Goal: Complete application form: Complete application form

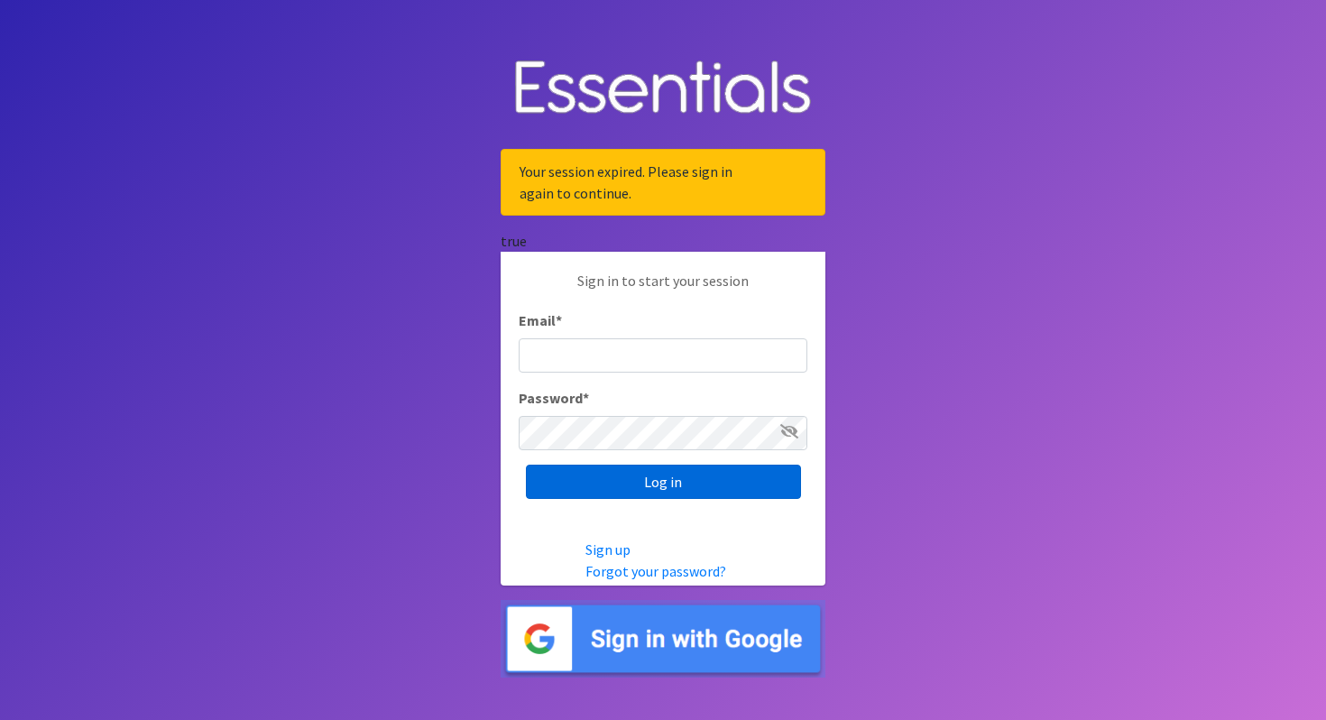
type input "[EMAIL_ADDRESS][DOMAIN_NAME]"
click at [570, 489] on input "Log in" at bounding box center [663, 482] width 275 height 34
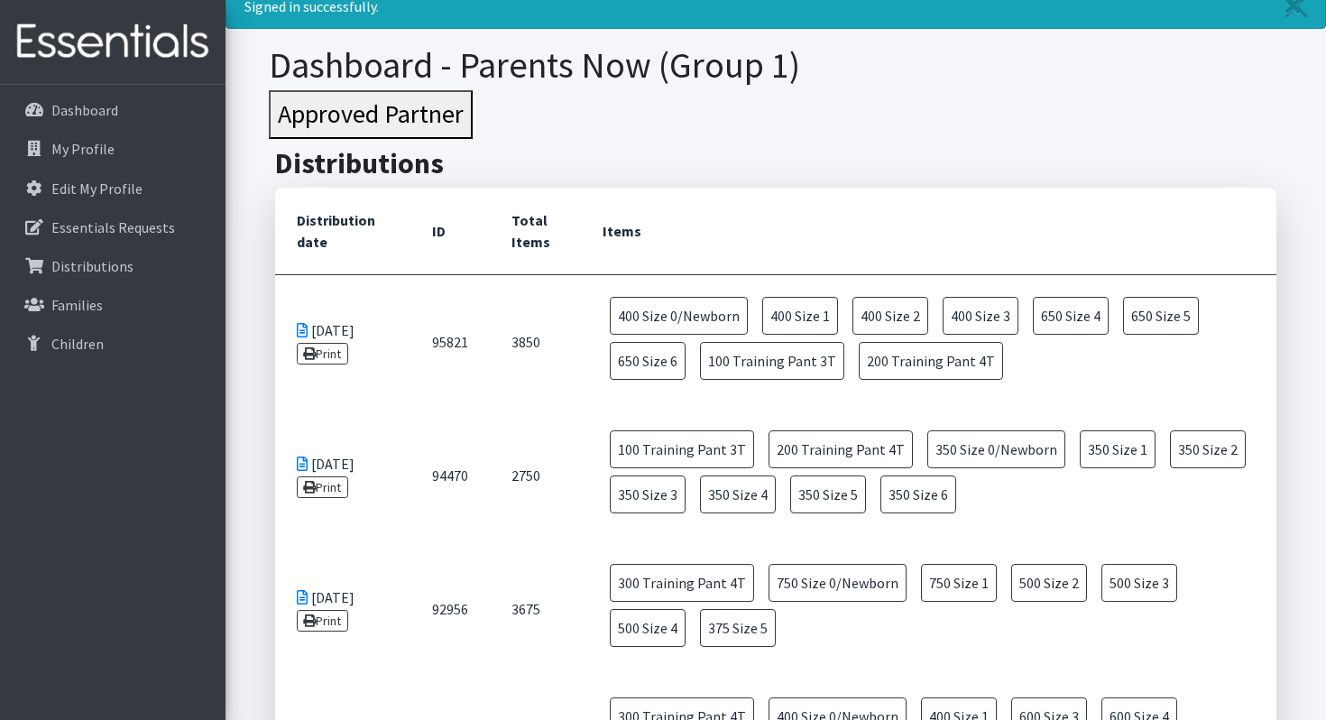
scroll to position [54, 0]
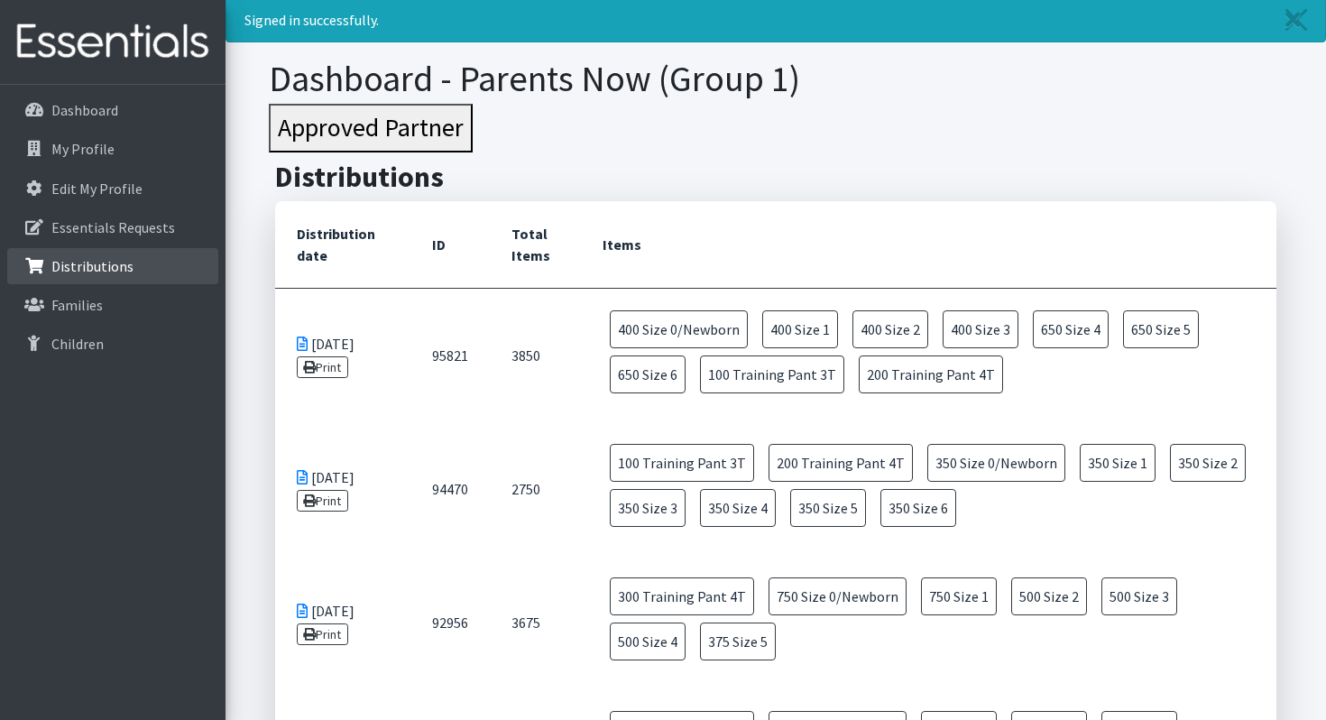
click at [117, 254] on link "Distributions" at bounding box center [112, 266] width 211 height 36
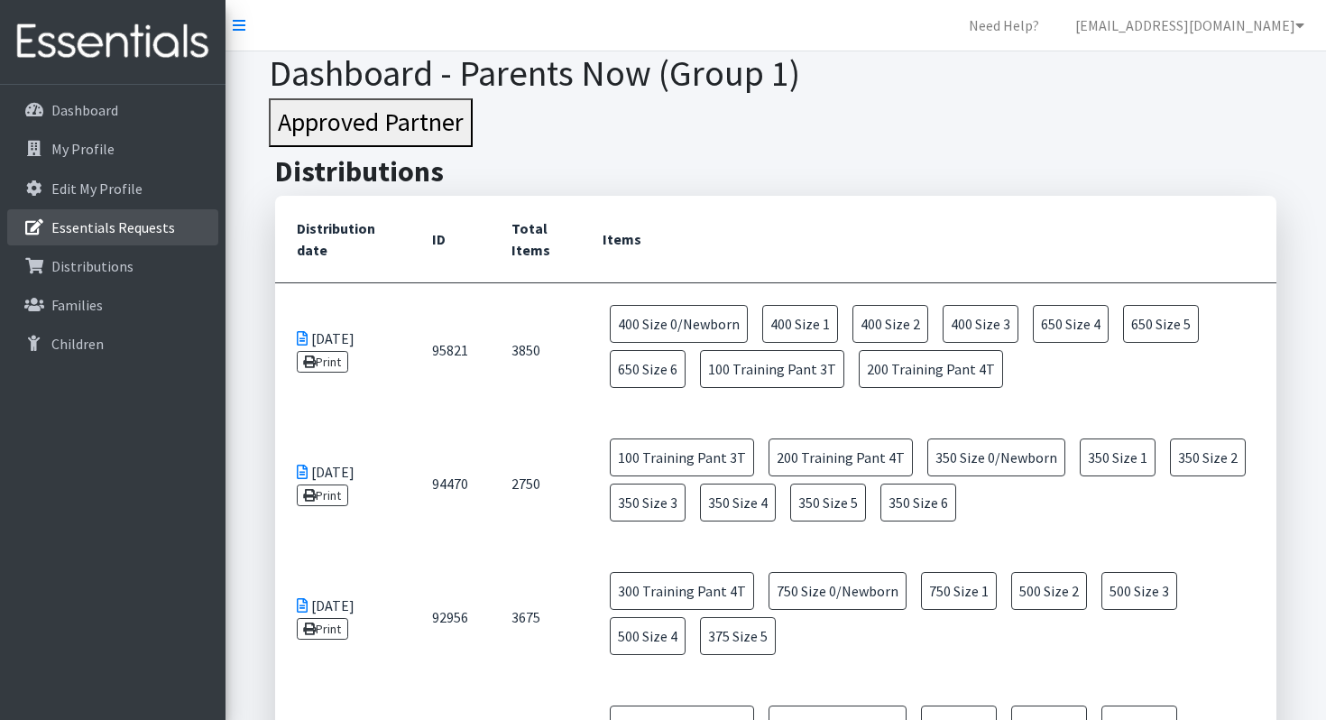
click at [138, 228] on p "Essentials Requests" at bounding box center [113, 227] width 124 height 18
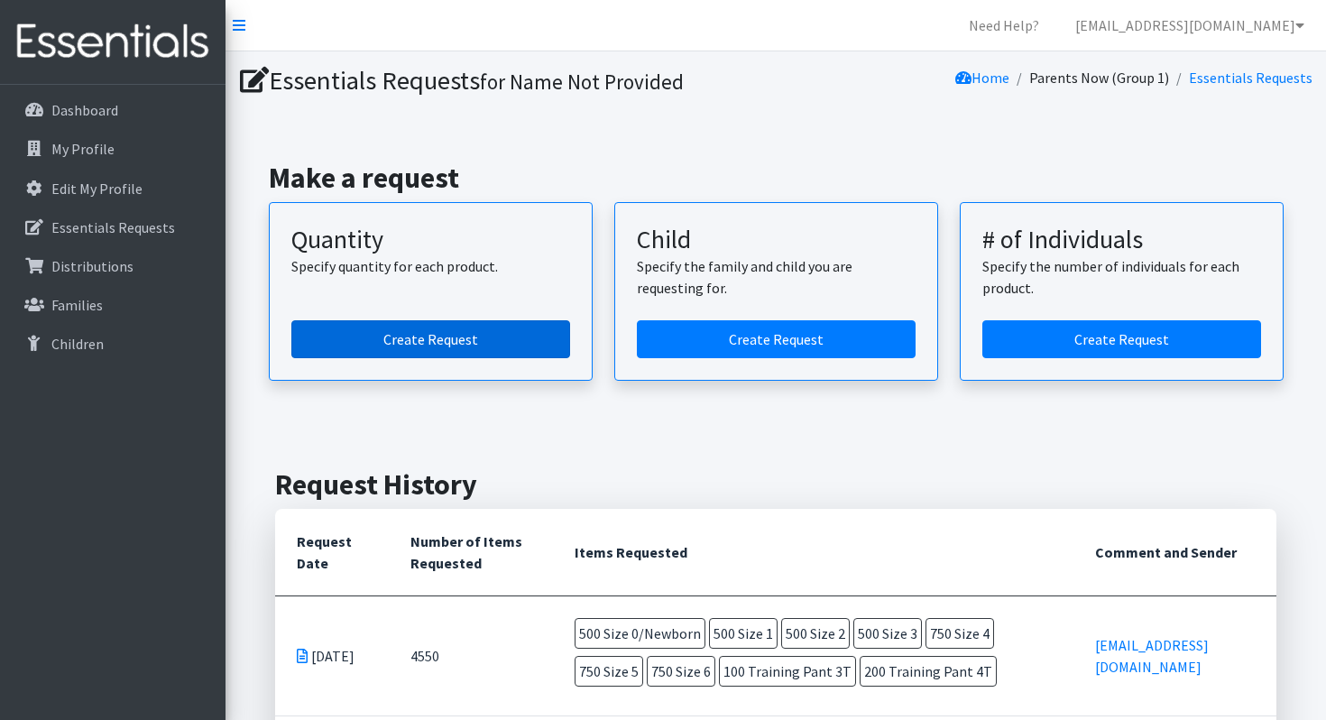
click at [449, 343] on link "Create Request" at bounding box center [430, 339] width 279 height 38
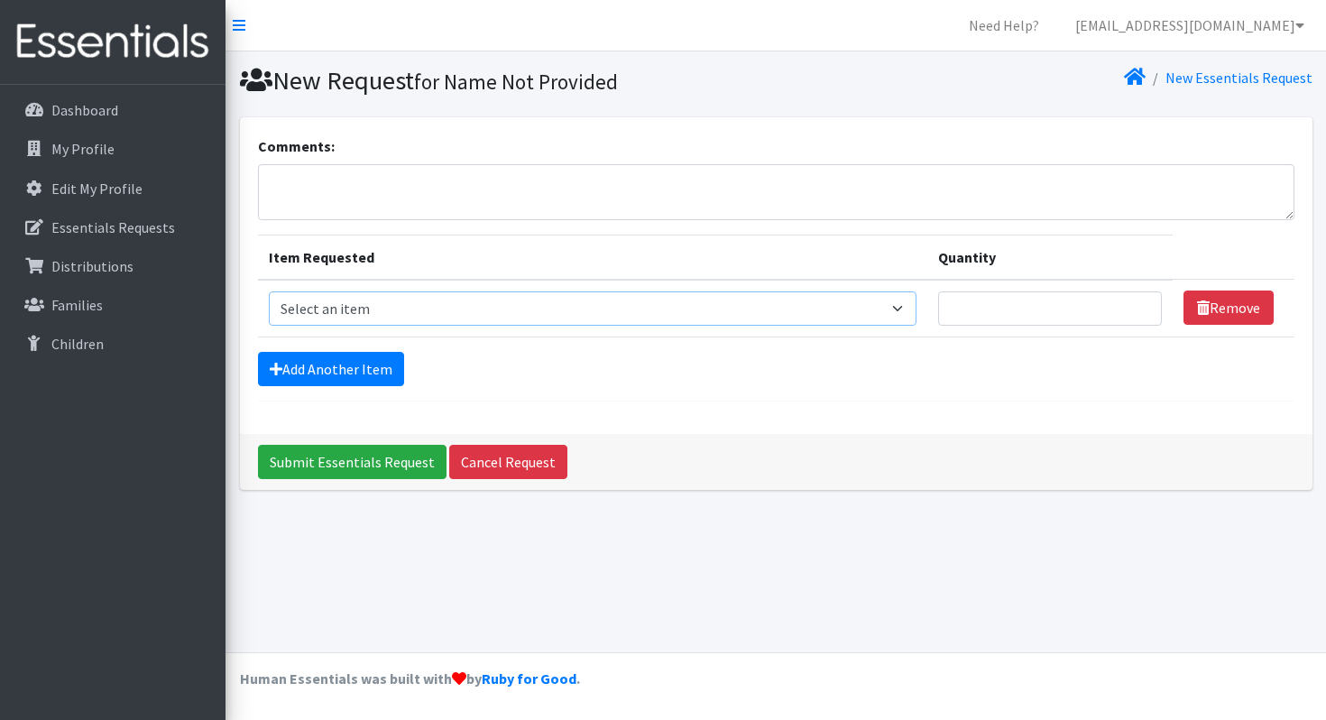
click at [629, 307] on select "Select an item Size 0/Newborn Size 1 Size 2 Size 3 Size 4 Size 5 Size 6 Size 7 …" at bounding box center [593, 308] width 648 height 34
select select "1093"
click at [269, 291] on select "Select an item Size 0/Newborn Size 1 Size 2 Size 3 Size 4 Size 5 Size 6 Size 7 …" at bounding box center [593, 308] width 648 height 34
click at [1028, 314] on input "Quantity" at bounding box center [1050, 308] width 224 height 34
type input "300"
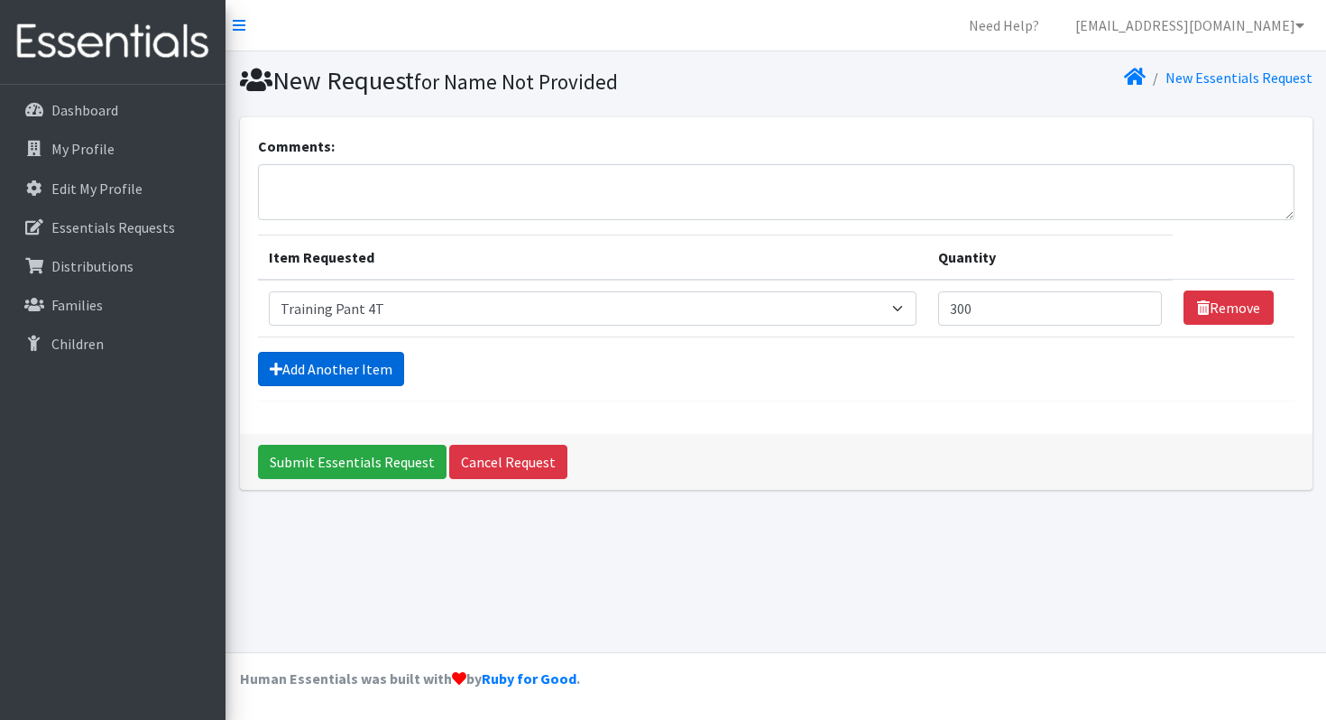
click at [346, 371] on link "Add Another Item" at bounding box center [331, 369] width 146 height 34
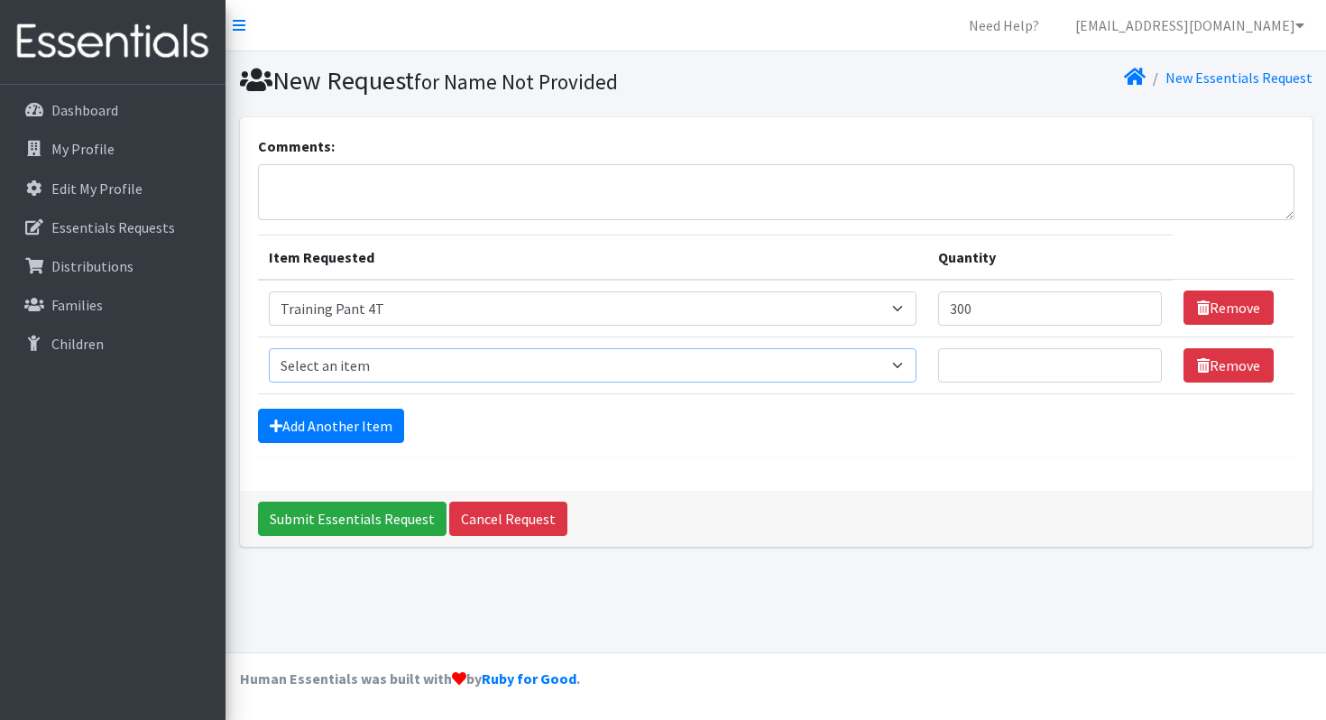
click at [366, 367] on select "Select an item Size 0/Newborn Size 1 Size 2 Size 3 Size 4 Size 5 Size 6 Size 7 …" at bounding box center [593, 365] width 648 height 34
select select "1095"
click at [269, 348] on select "Select an item Size 0/Newborn Size 1 Size 2 Size 3 Size 4 Size 5 Size 6 Size 7 …" at bounding box center [593, 365] width 648 height 34
click at [981, 370] on input "Quantity" at bounding box center [1050, 365] width 224 height 34
type input "500"
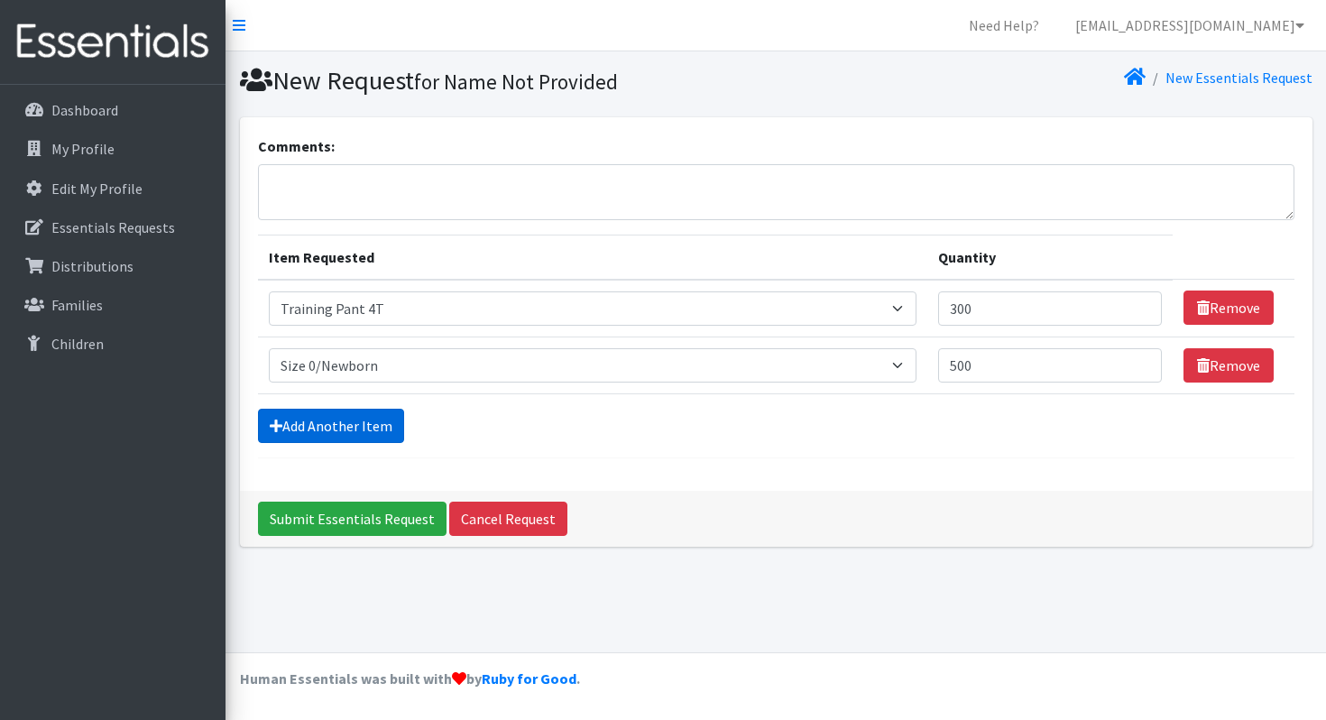
click at [351, 432] on link "Add Another Item" at bounding box center [331, 426] width 146 height 34
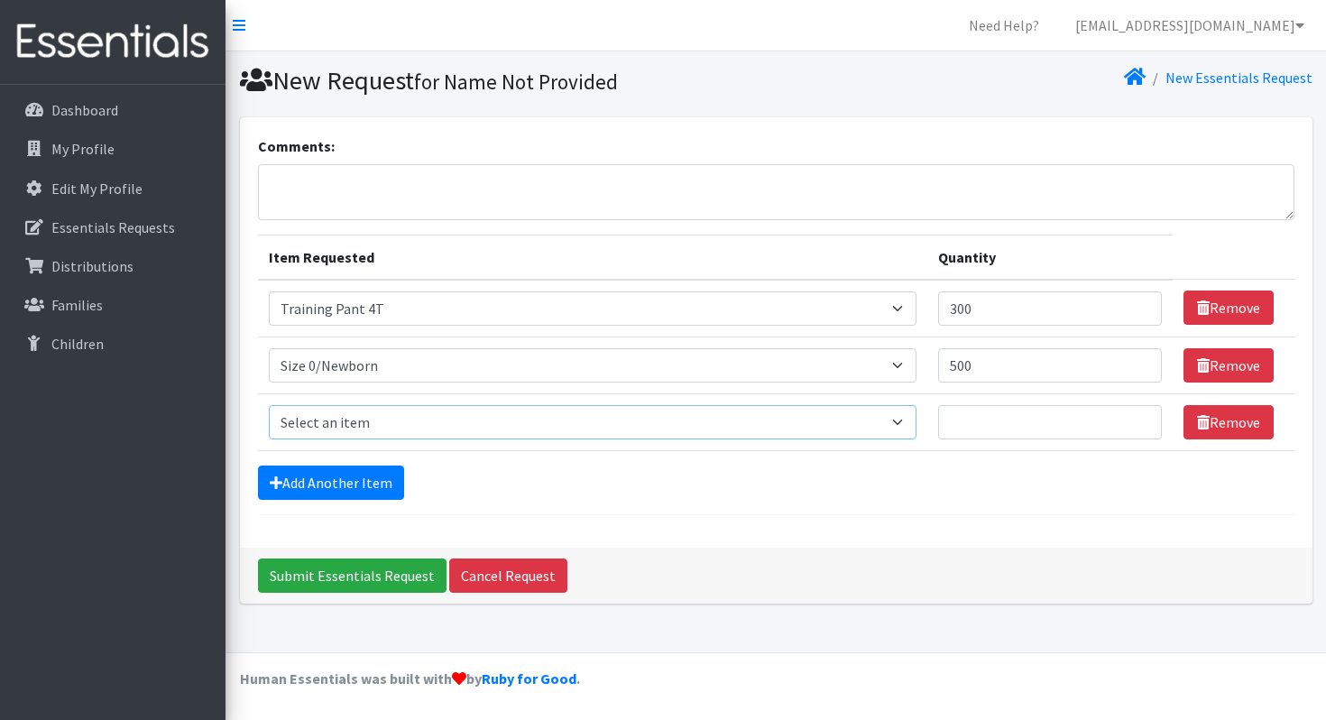
click at [360, 425] on select "Select an item Size 0/Newborn Size 1 Size 2 Size 3 Size 4 Size 5 Size 6 Size 7 …" at bounding box center [593, 422] width 648 height 34
select select "1090"
click at [269, 405] on select "Select an item Size 0/Newborn Size 1 Size 2 Size 3 Size 4 Size 5 Size 6 Size 7 …" at bounding box center [593, 422] width 648 height 34
click at [990, 427] on input "Quantity" at bounding box center [1050, 422] width 224 height 34
type input "500"
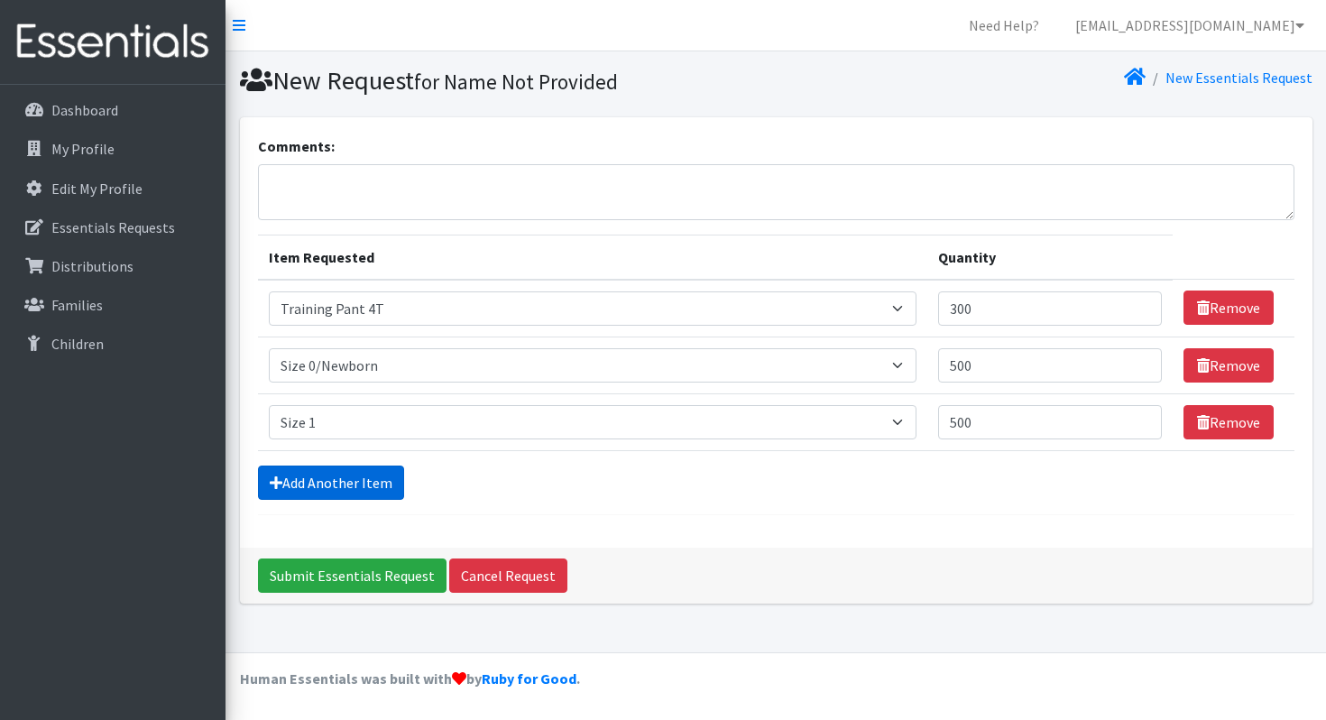
click at [354, 473] on link "Add Another Item" at bounding box center [331, 483] width 146 height 34
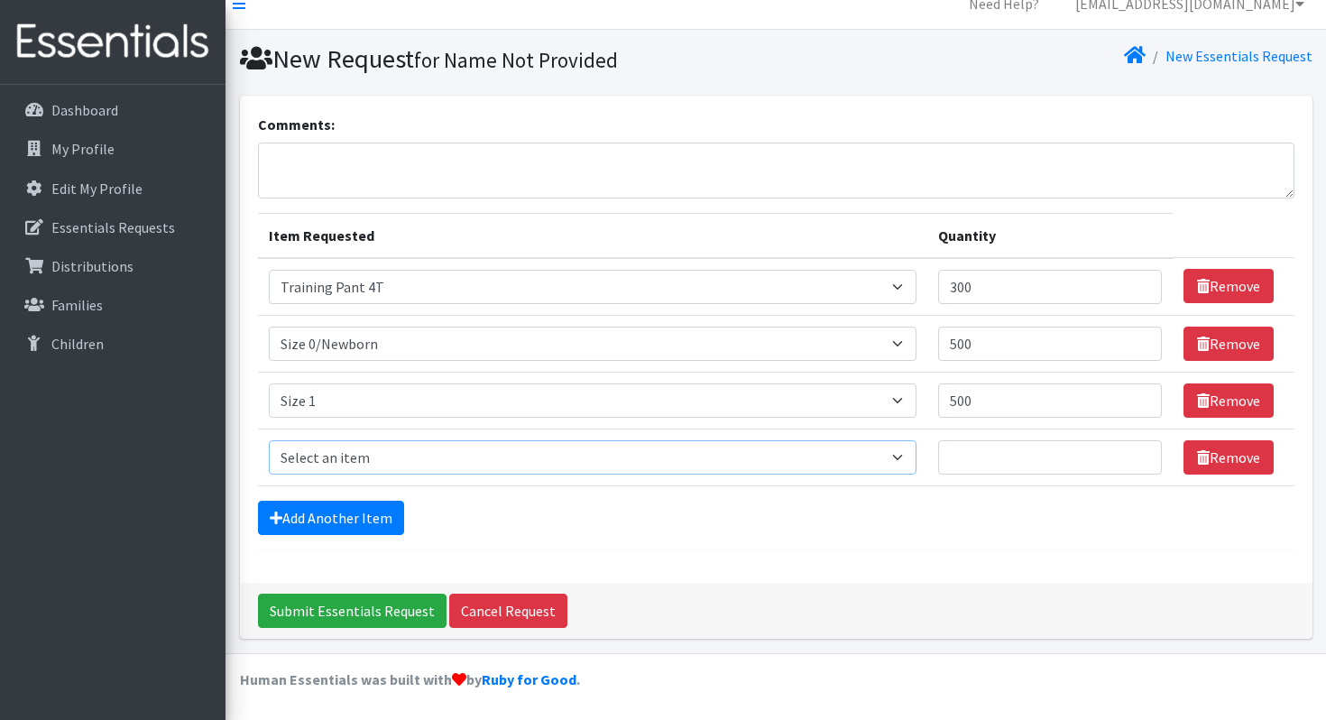
click at [355, 451] on select "Select an item Size 0/Newborn Size 1 Size 2 Size 3 Size 4 Size 5 Size 6 Size 7 …" at bounding box center [593, 457] width 648 height 34
select select "1091"
click at [269, 440] on select "Select an item Size 0/Newborn Size 1 Size 2 Size 3 Size 4 Size 5 Size 6 Size 7 …" at bounding box center [593, 457] width 648 height 34
type input "500"
click at [270, 507] on link "Add Another Item" at bounding box center [331, 518] width 146 height 34
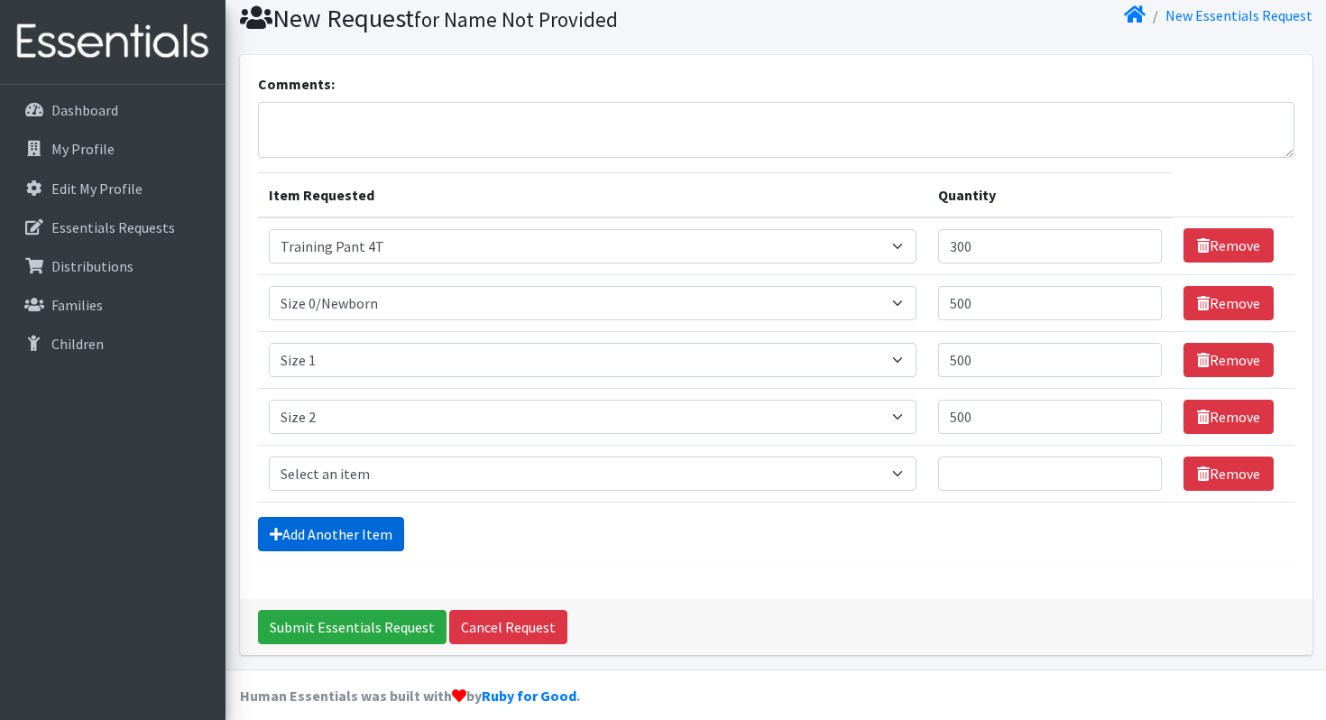
scroll to position [78, 0]
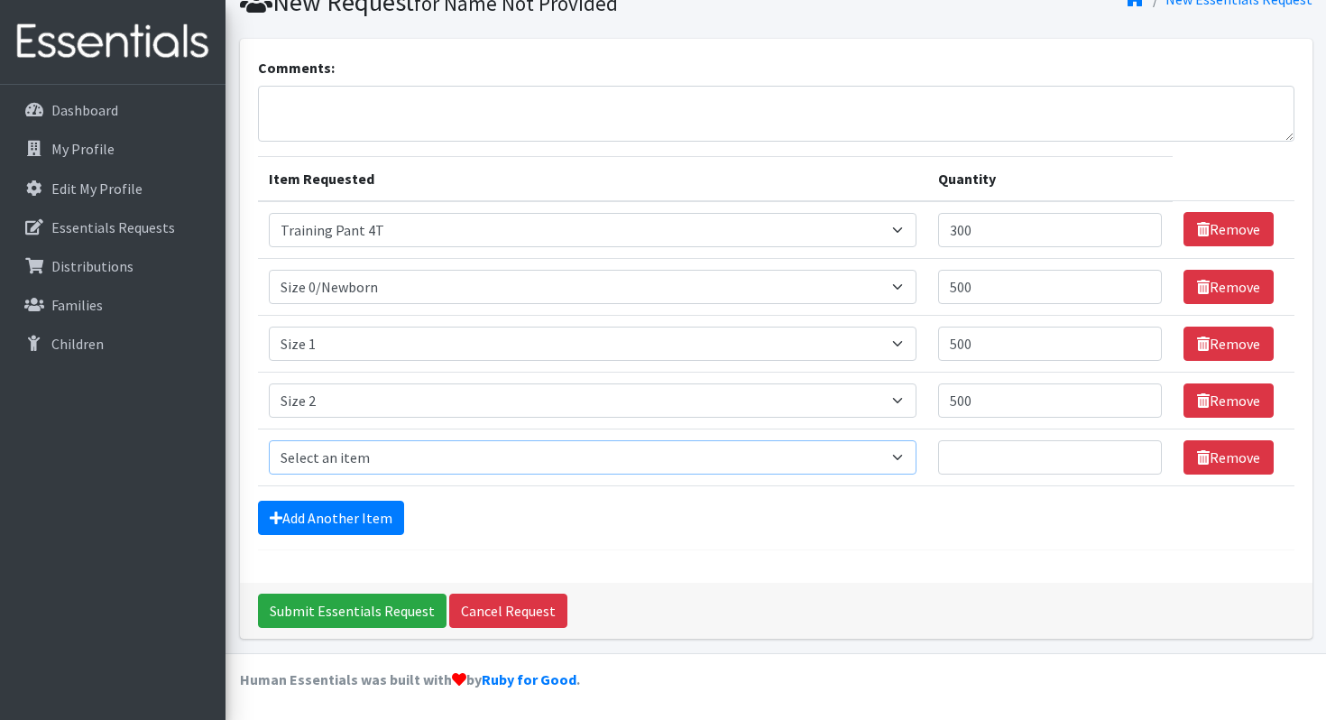
click at [334, 444] on select "Select an item Size 0/Newborn Size 1 Size 2 Size 3 Size 4 Size 5 Size 6 Size 7 …" at bounding box center [593, 457] width 648 height 34
select select "1094"
click at [269, 440] on select "Select an item Size 0/Newborn Size 1 Size 2 Size 3 Size 4 Size 5 Size 6 Size 7 …" at bounding box center [593, 457] width 648 height 34
click at [1014, 463] on input "Quantity" at bounding box center [1050, 457] width 224 height 34
type input "500"
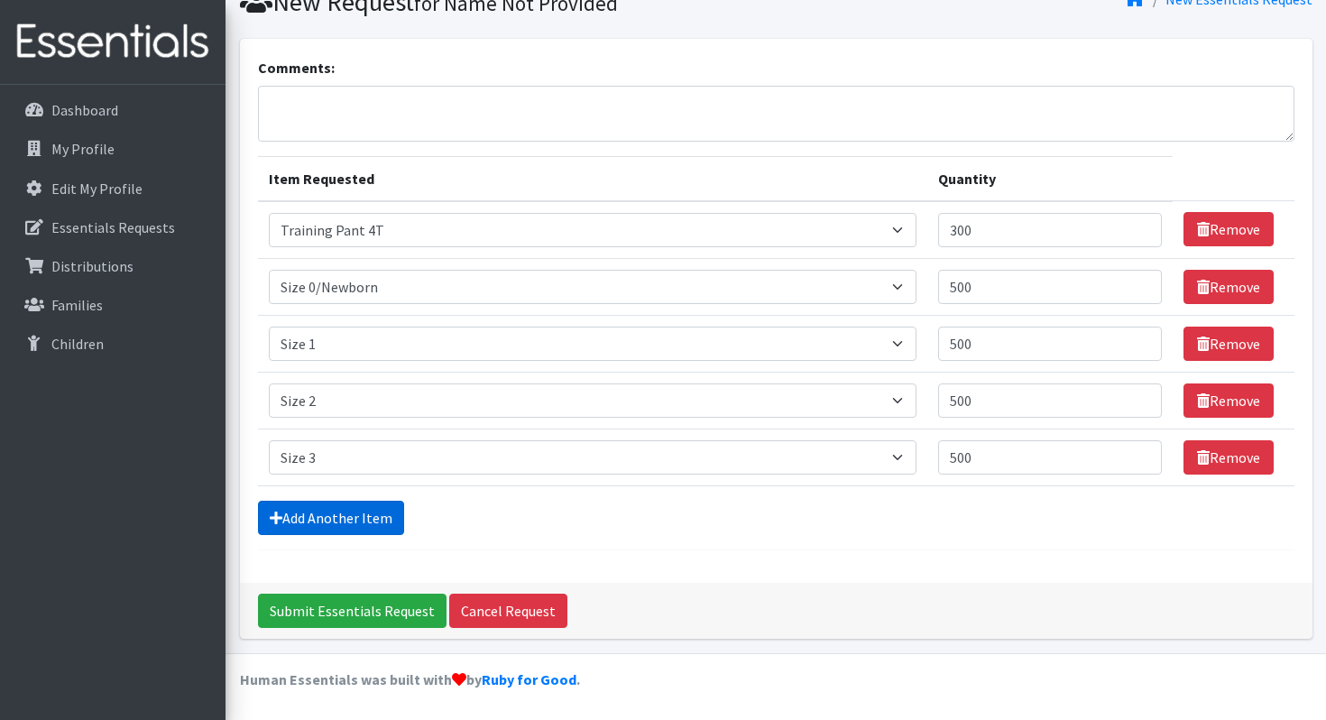
click at [350, 514] on link "Add Another Item" at bounding box center [331, 518] width 146 height 34
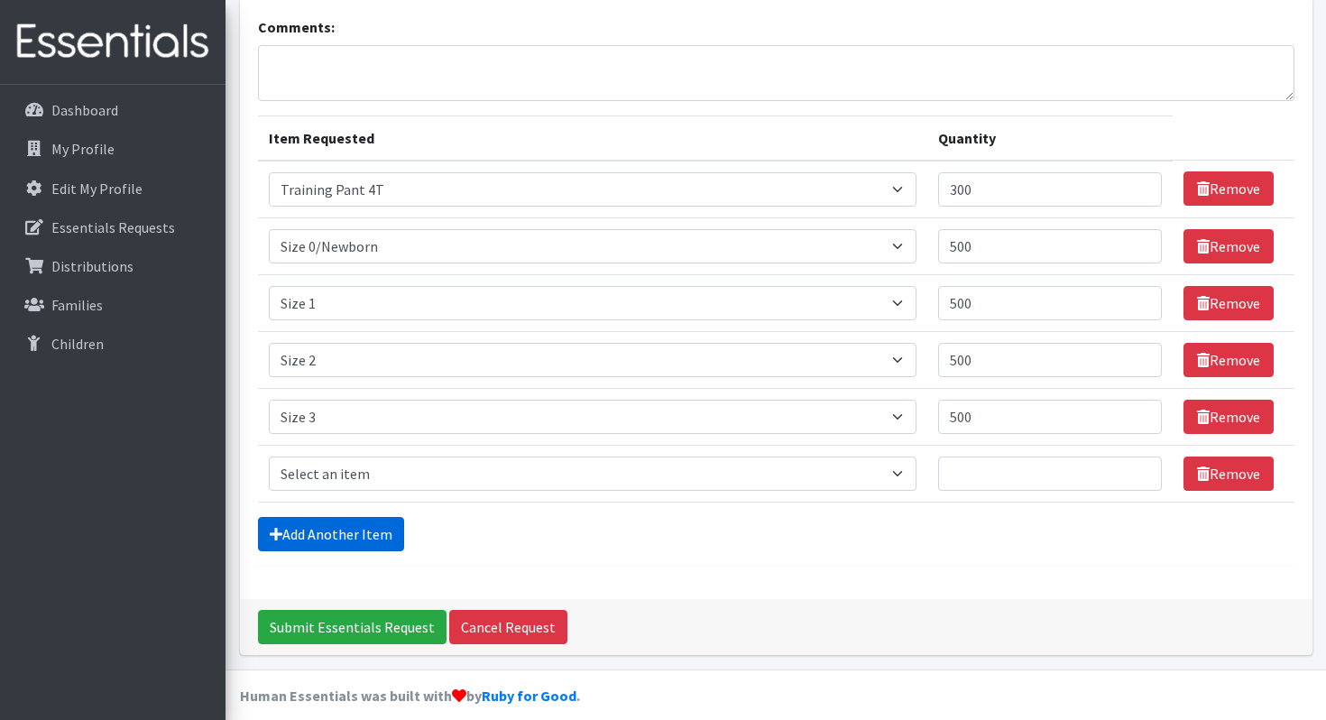
scroll to position [135, 0]
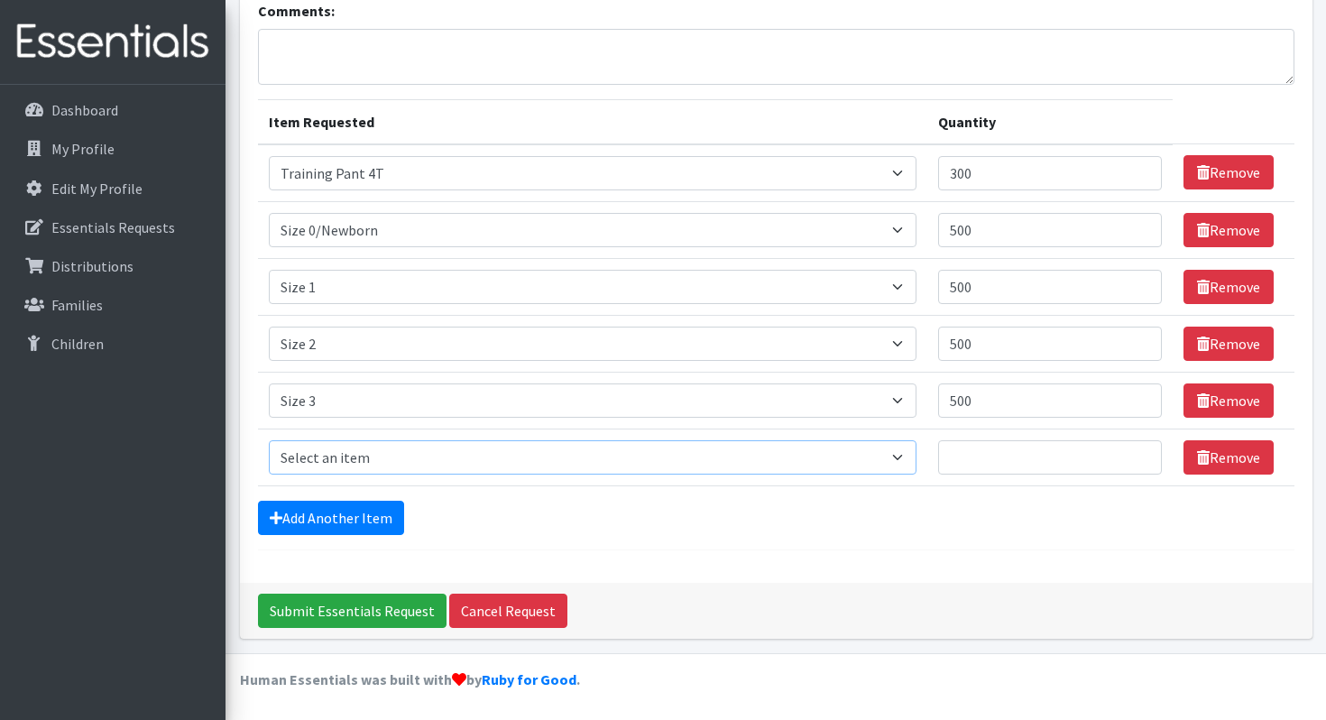
click at [348, 454] on select "Select an item Size 0/Newborn Size 1 Size 2 Size 3 Size 4 Size 5 Size 6 Size 7 …" at bounding box center [593, 457] width 648 height 34
select select "1097"
click at [269, 440] on select "Select an item Size 0/Newborn Size 1 Size 2 Size 3 Size 4 Size 5 Size 6 Size 7 …" at bounding box center [593, 457] width 648 height 34
click at [1039, 451] on input "Quantity" at bounding box center [1050, 457] width 224 height 34
type input "575"
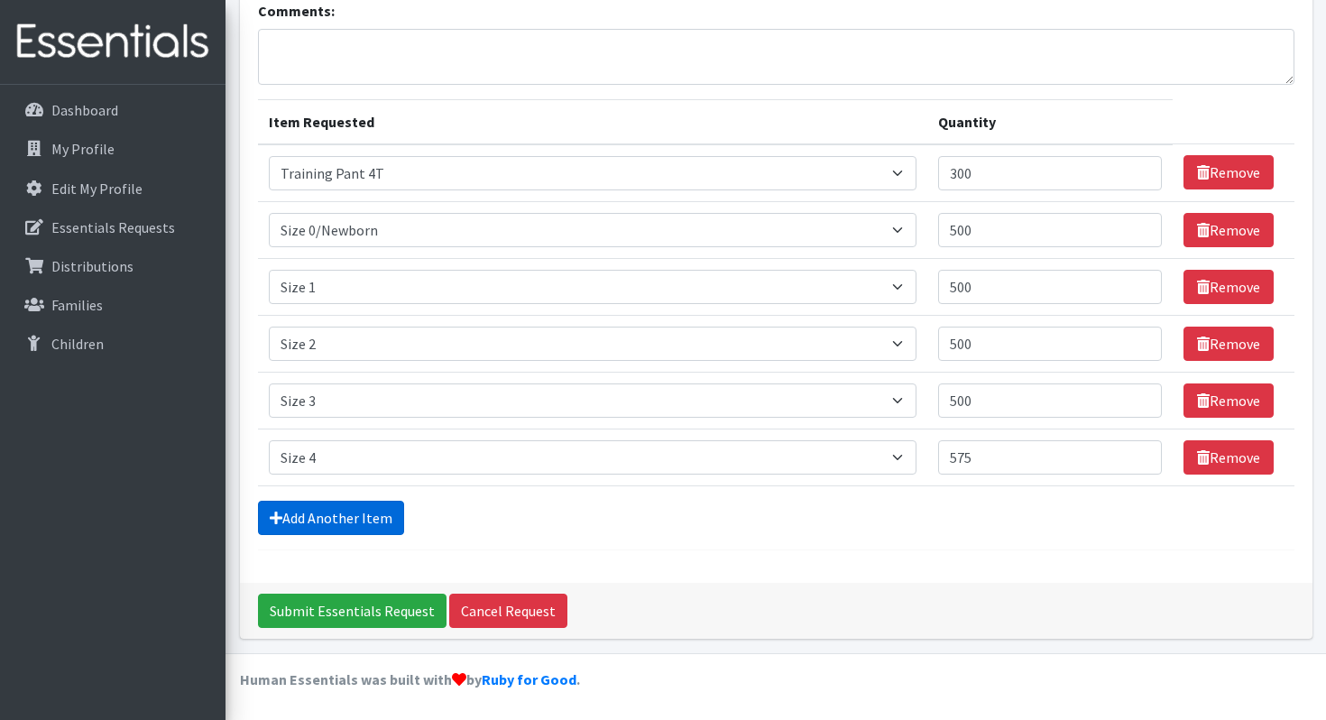
click at [360, 504] on link "Add Another Item" at bounding box center [331, 518] width 146 height 34
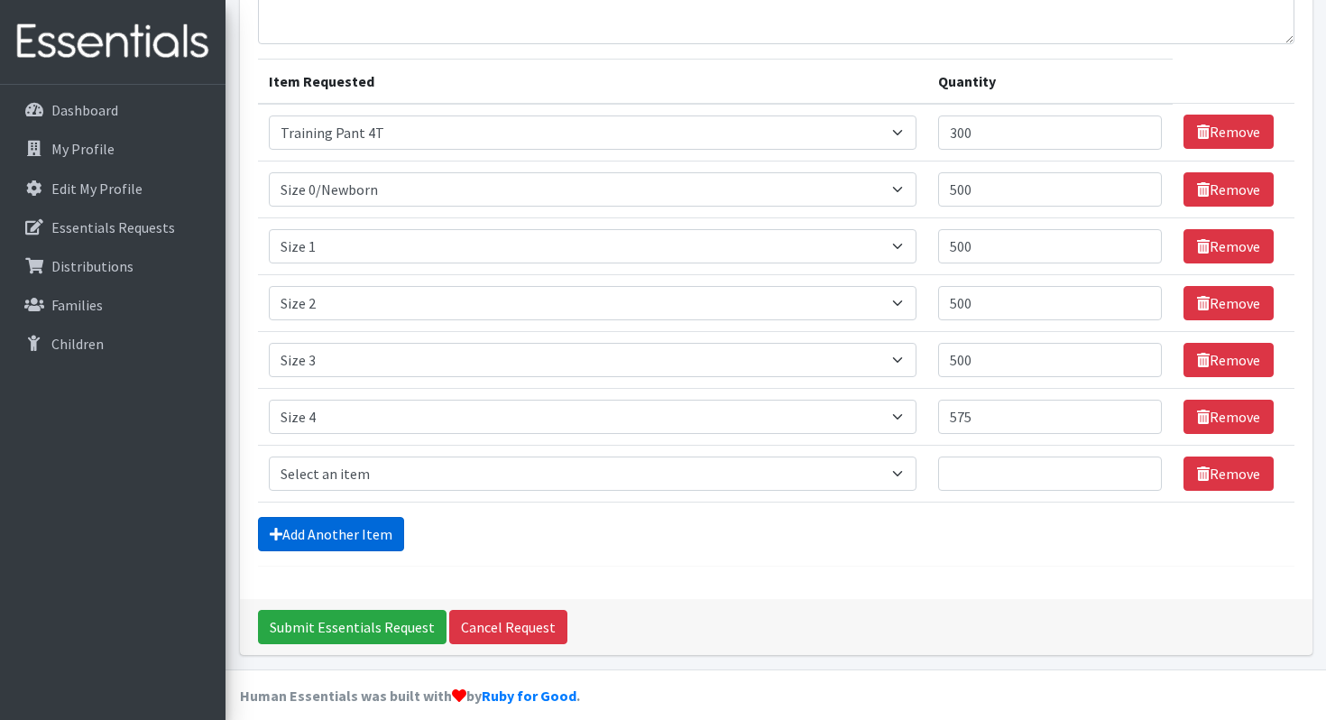
scroll to position [192, 0]
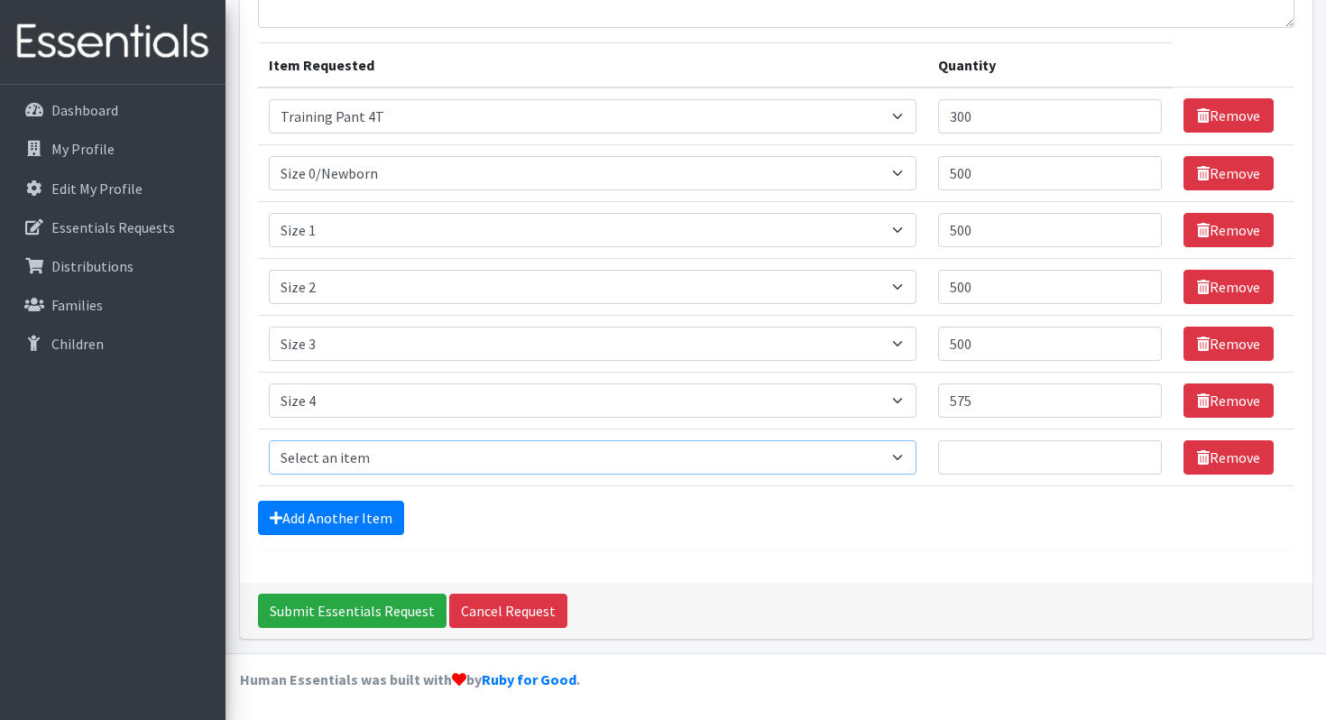
click at [369, 464] on select "Select an item Size 0/Newborn Size 1 Size 2 Size 3 Size 4 Size 5 Size 6 Size 7 …" at bounding box center [593, 457] width 648 height 34
select select "1098"
click at [269, 440] on select "Select an item Size 0/Newborn Size 1 Size 2 Size 3 Size 4 Size 5 Size 6 Size 7 …" at bounding box center [593, 457] width 648 height 34
click at [1028, 462] on input "Quantity" at bounding box center [1050, 457] width 224 height 34
type input "575"
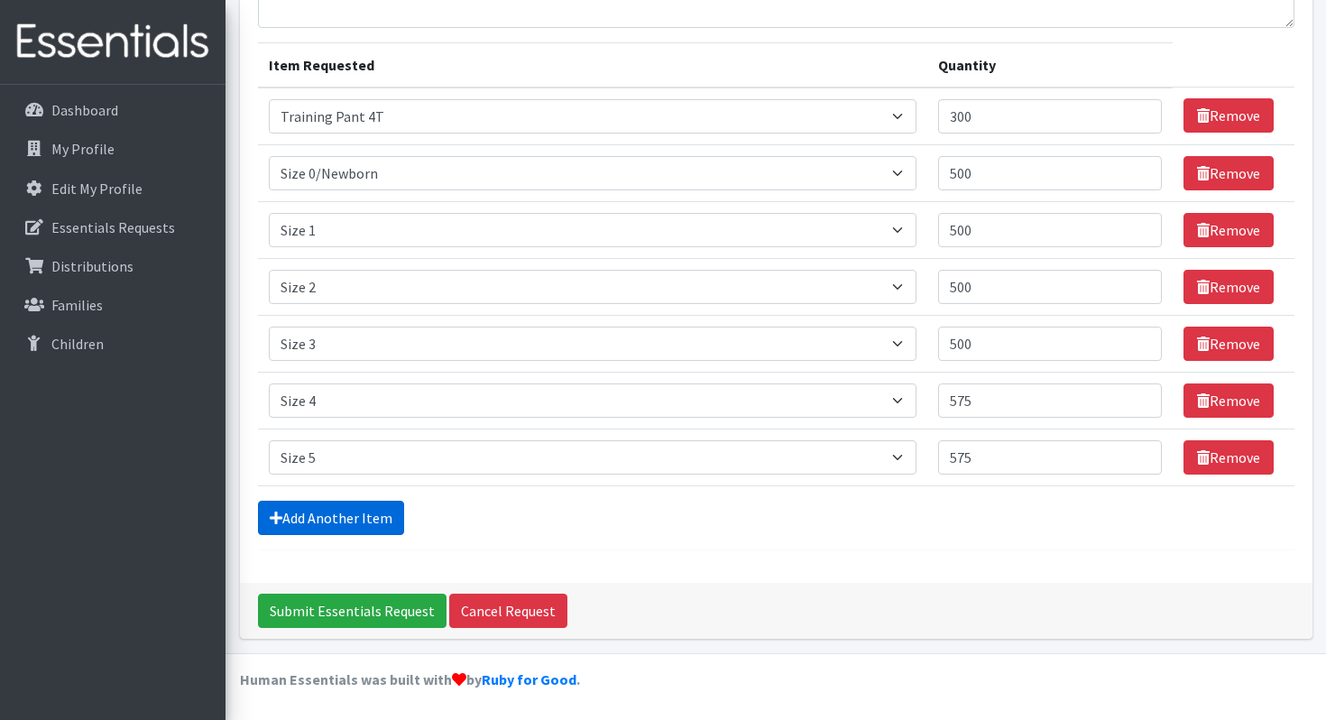
click at [364, 516] on link "Add Another Item" at bounding box center [331, 518] width 146 height 34
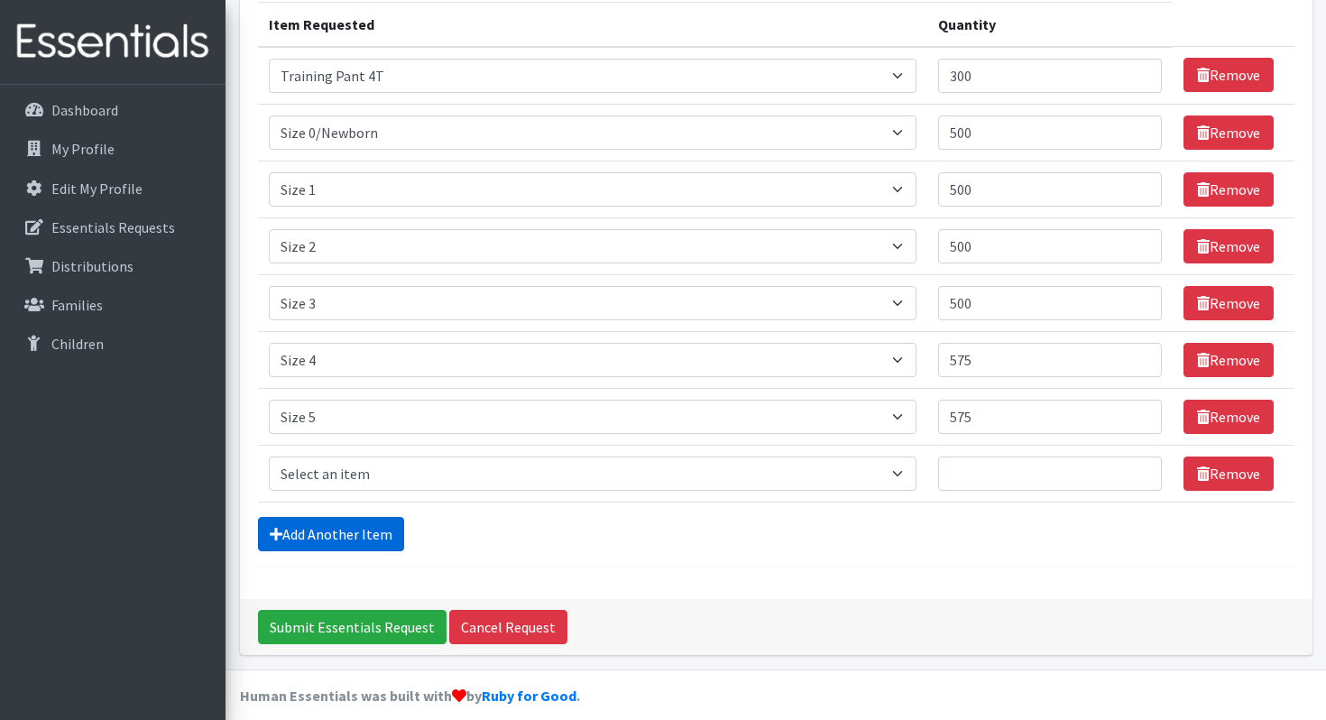
scroll to position [249, 0]
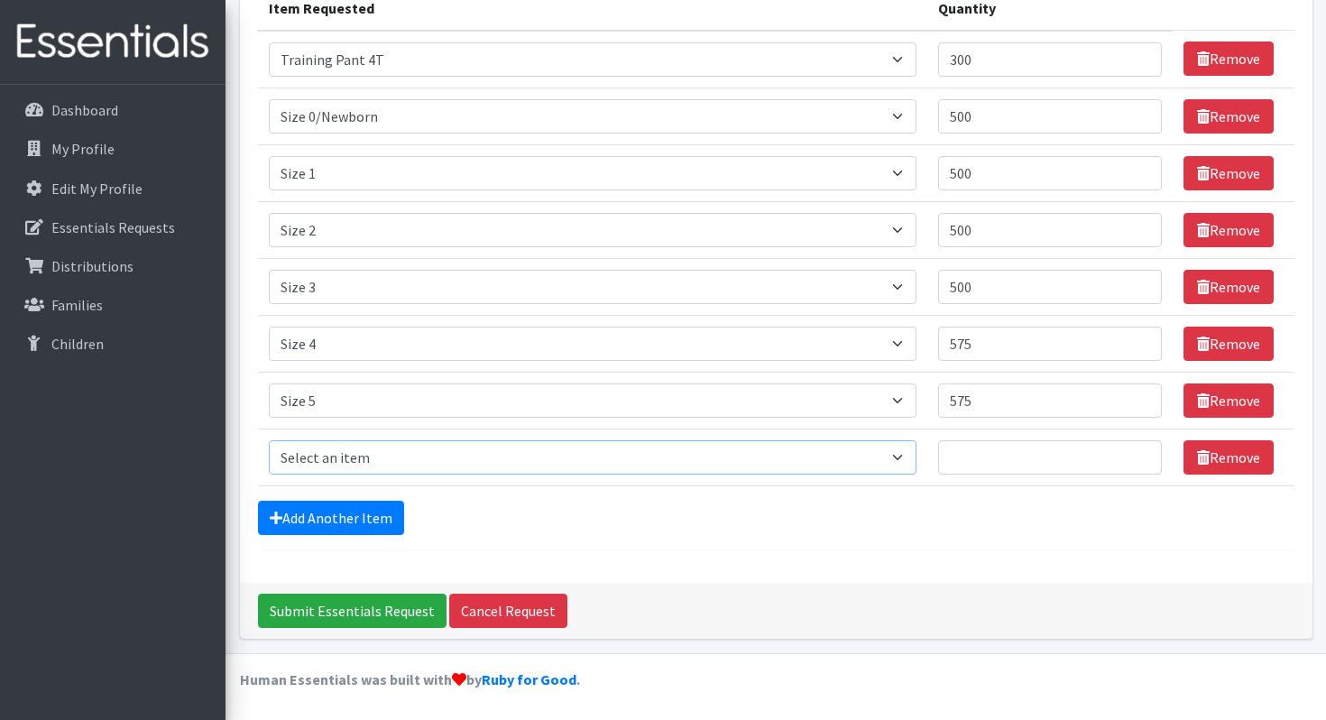
click at [368, 459] on select "Select an item Size 0/Newborn Size 1 Size 2 Size 3 Size 4 Size 5 Size 6 Size 7 …" at bounding box center [593, 457] width 648 height 34
select select "1100"
click at [269, 440] on select "Select an item Size 0/Newborn Size 1 Size 2 Size 3 Size 4 Size 5 Size 6 Size 7 …" at bounding box center [593, 457] width 648 height 34
click at [1039, 466] on input "Quantity" at bounding box center [1050, 457] width 224 height 34
type input "575"
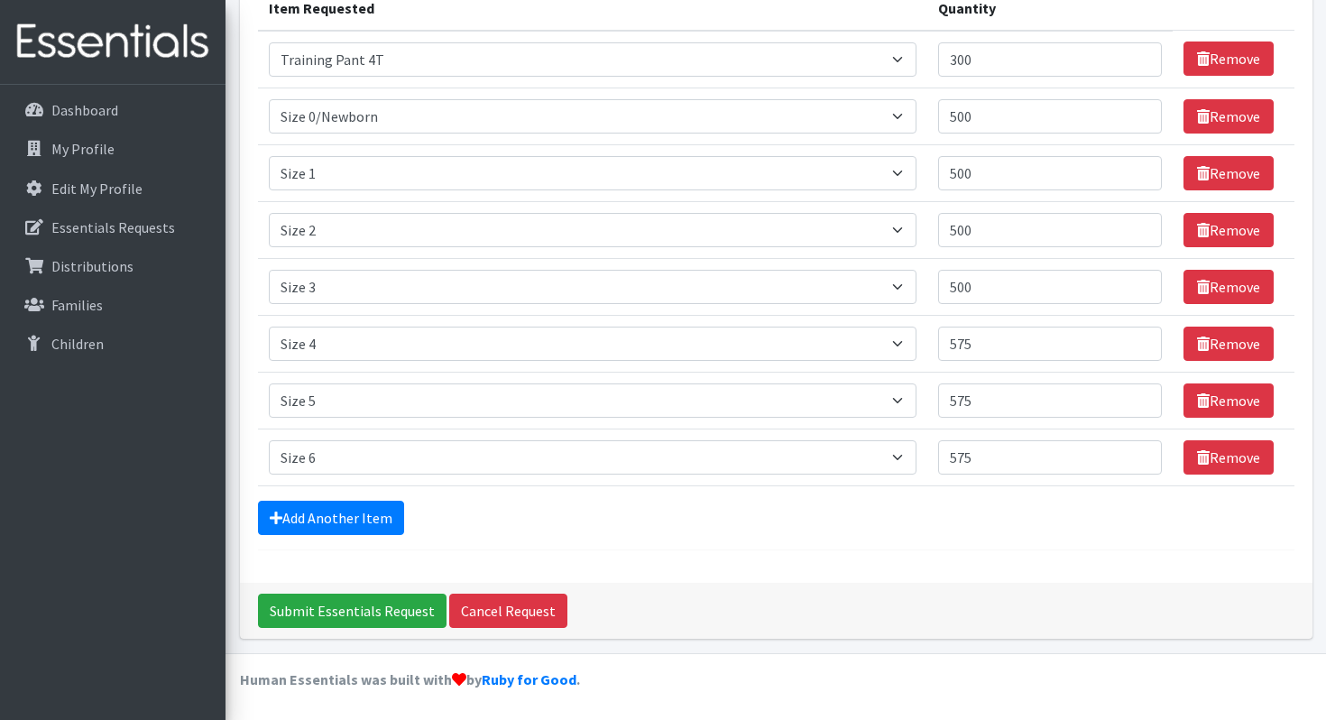
click at [632, 545] on form "Comments: Item Requested Quantity Item Requested Select an item Size 0/Newborn …" at bounding box center [776, 218] width 1037 height 664
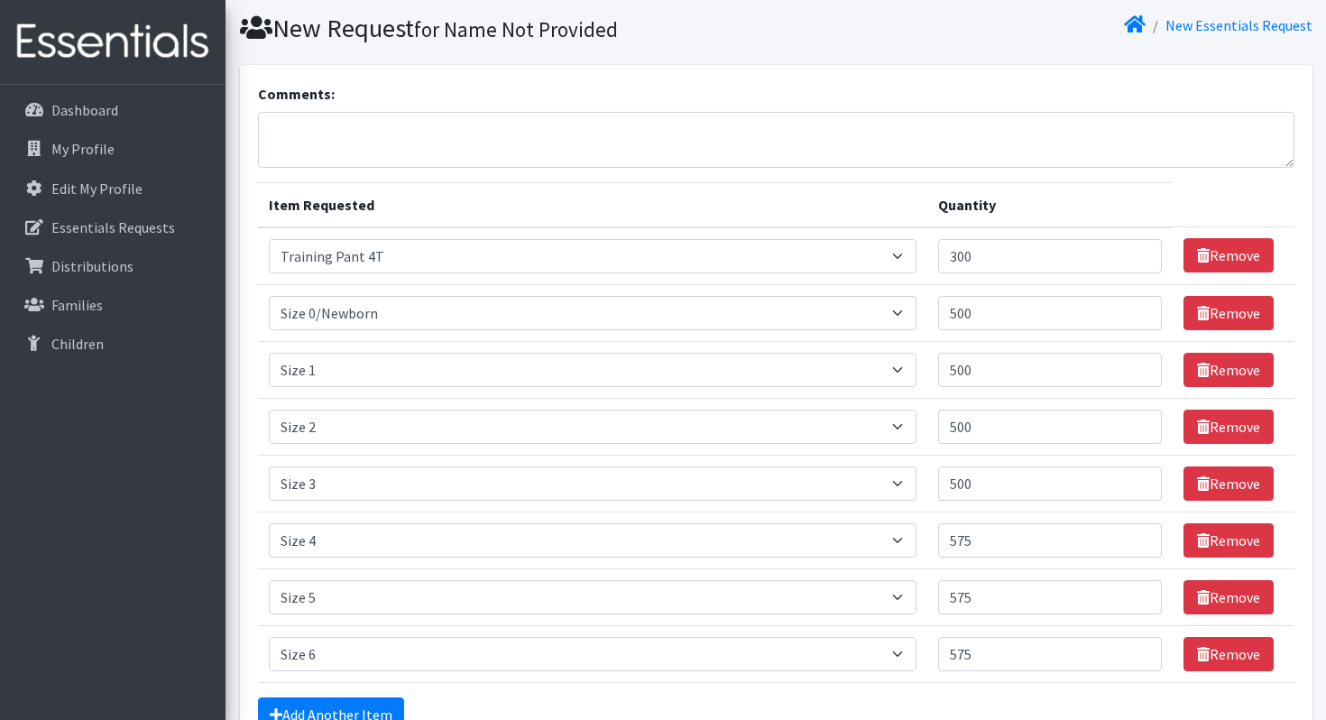
scroll to position [60, 0]
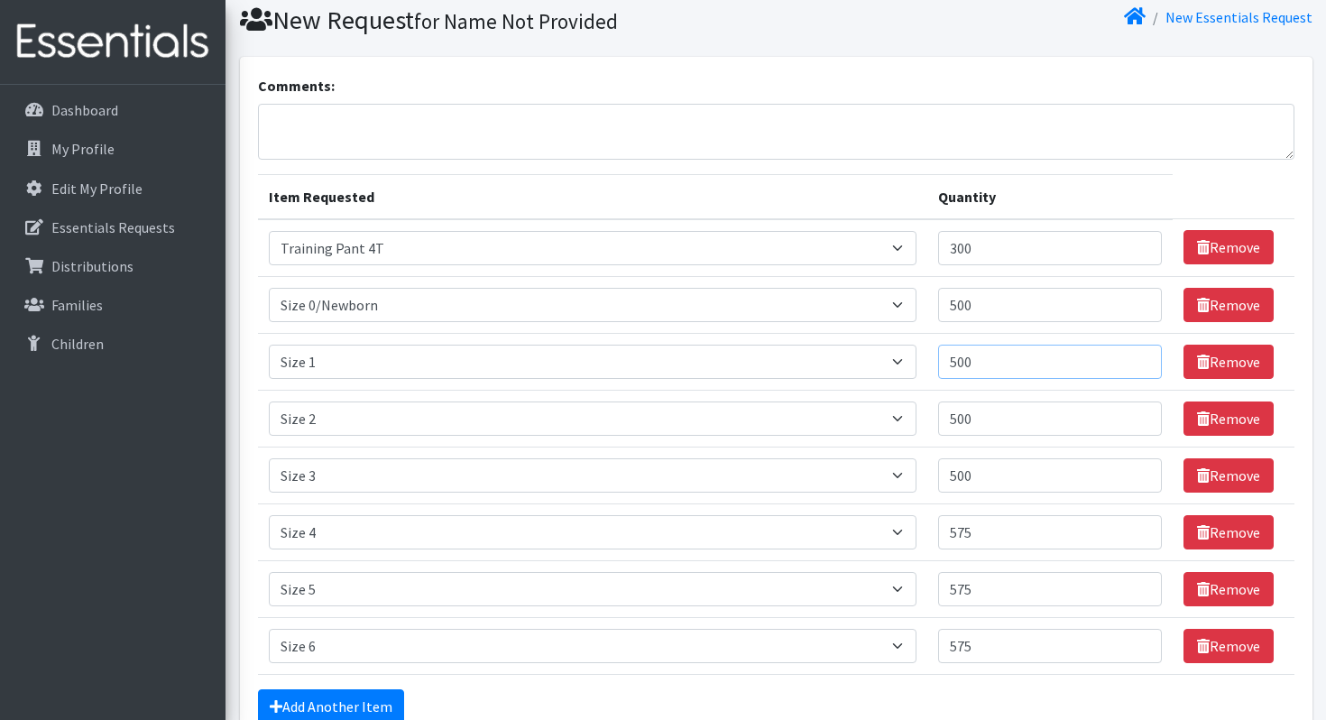
click at [998, 364] on input "500" at bounding box center [1050, 362] width 224 height 34
click at [987, 361] on input "500" at bounding box center [1050, 362] width 224 height 34
click at [978, 300] on input "500" at bounding box center [1050, 305] width 224 height 34
type input "400"
click at [978, 363] on input "500" at bounding box center [1050, 362] width 224 height 34
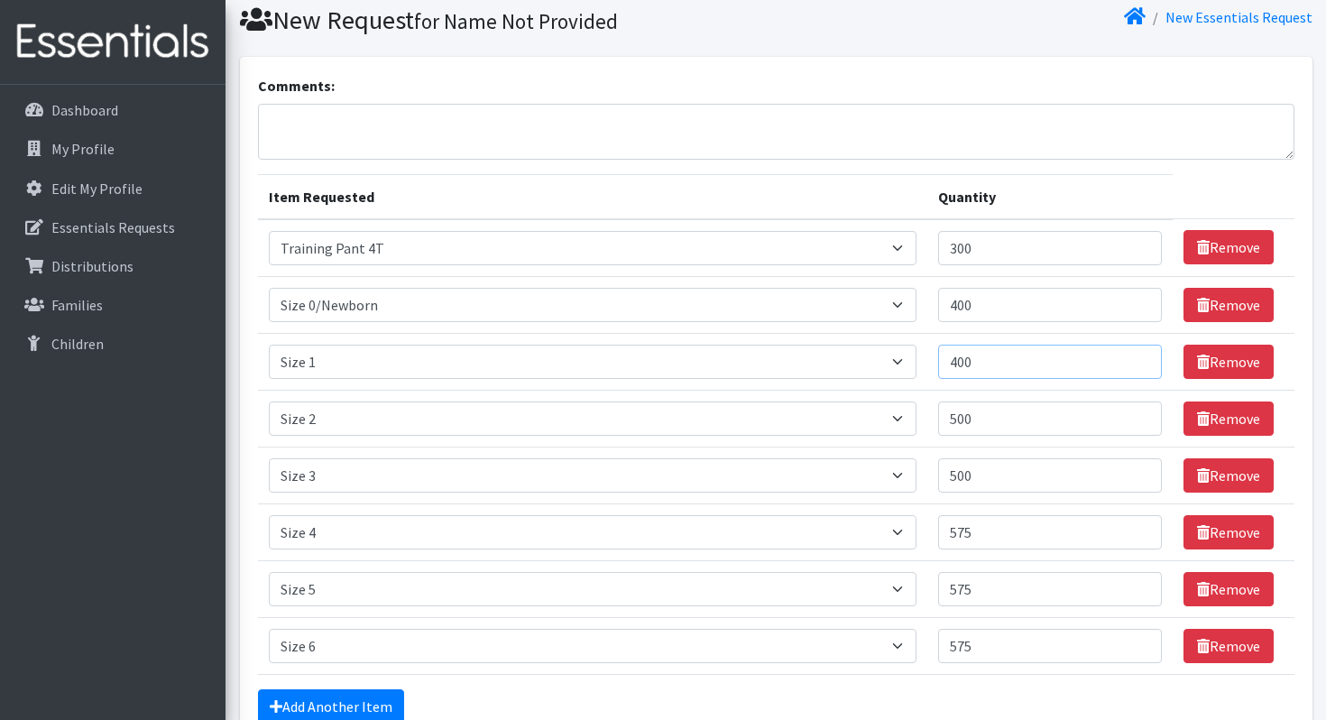
type input "400"
click at [979, 415] on input "500" at bounding box center [1050, 418] width 224 height 34
type input "400"
click at [980, 472] on input "500" at bounding box center [1050, 475] width 224 height 34
type input "399"
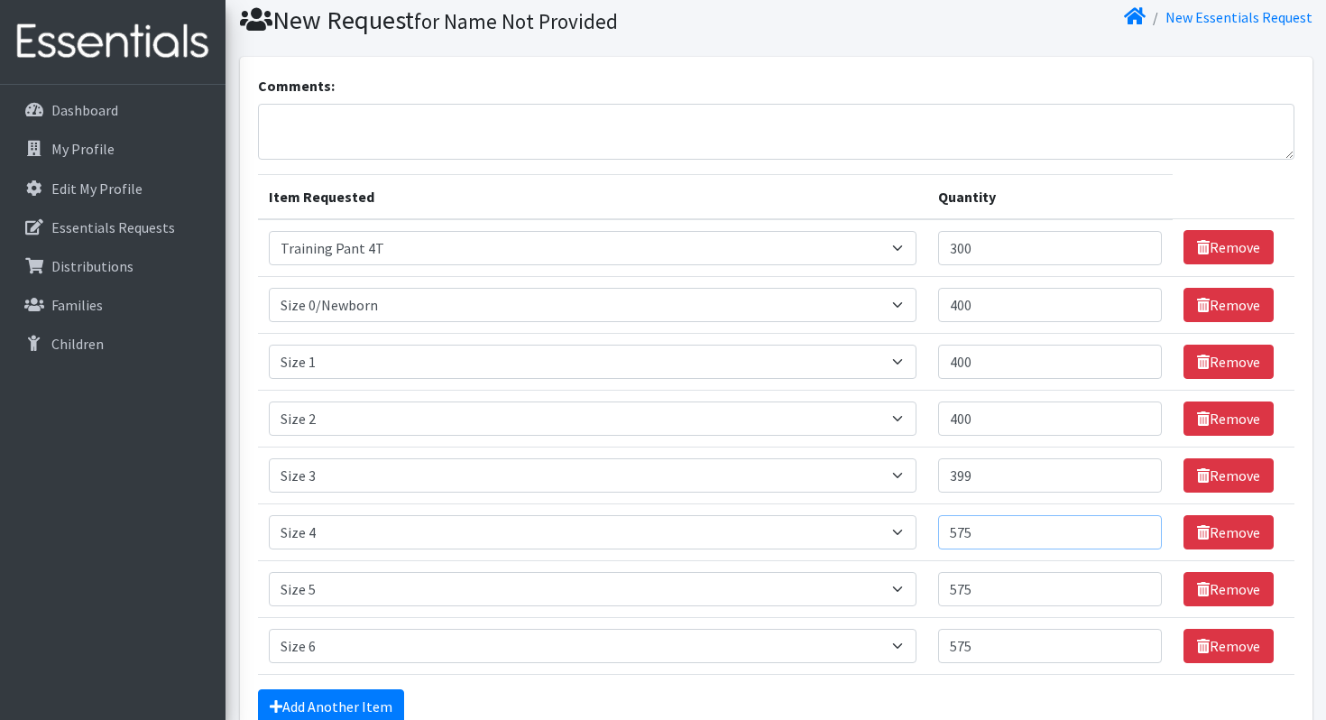
click at [981, 535] on input "575" at bounding box center [1050, 532] width 224 height 34
type input "475"
click at [980, 589] on input "575" at bounding box center [1050, 589] width 224 height 34
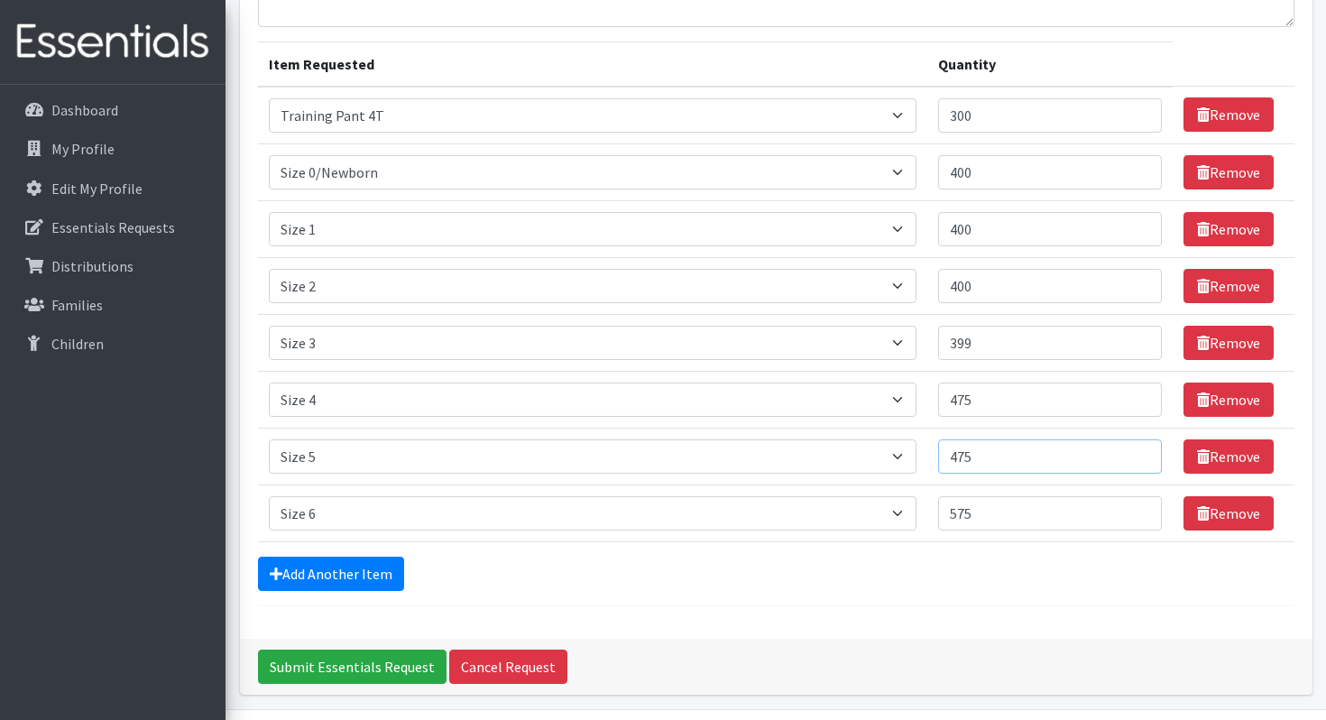
scroll to position [198, 0]
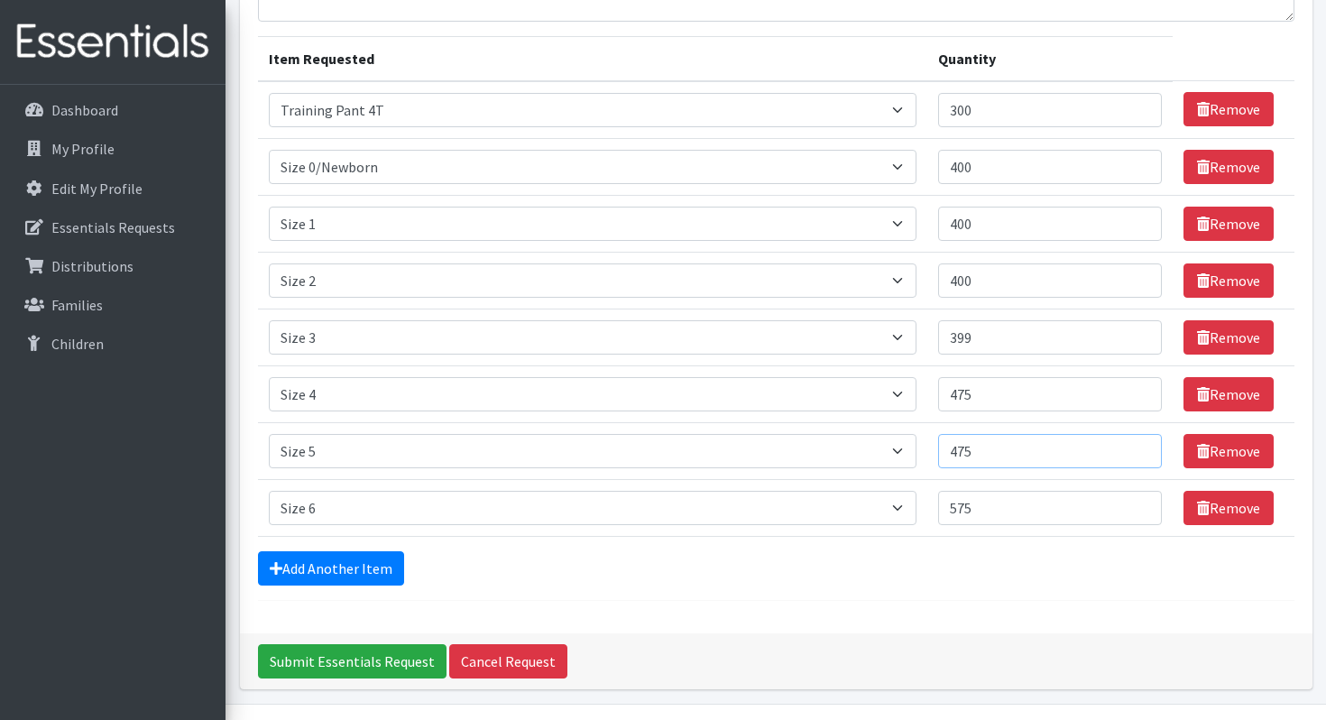
type input "475"
click at [982, 509] on input "575" at bounding box center [1050, 508] width 224 height 34
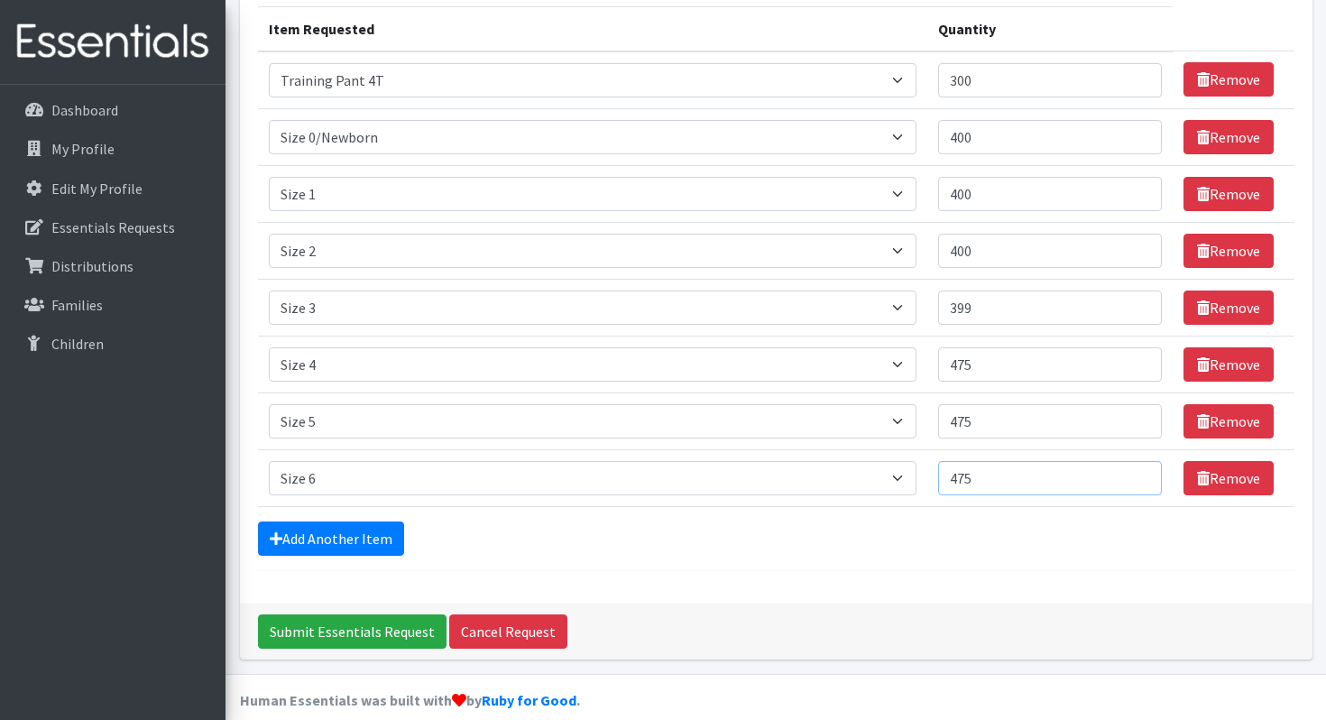
scroll to position [232, 0]
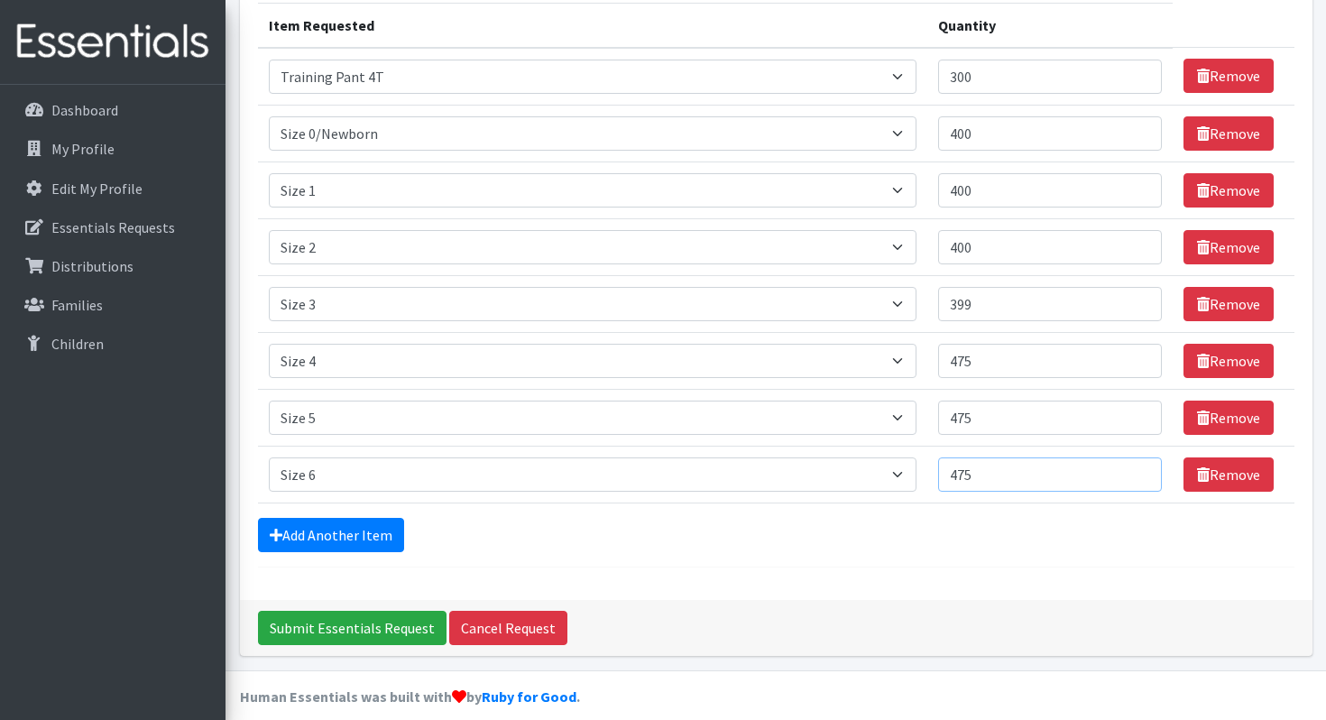
type input "475"
click at [1034, 131] on input "400" at bounding box center [1050, 133] width 224 height 34
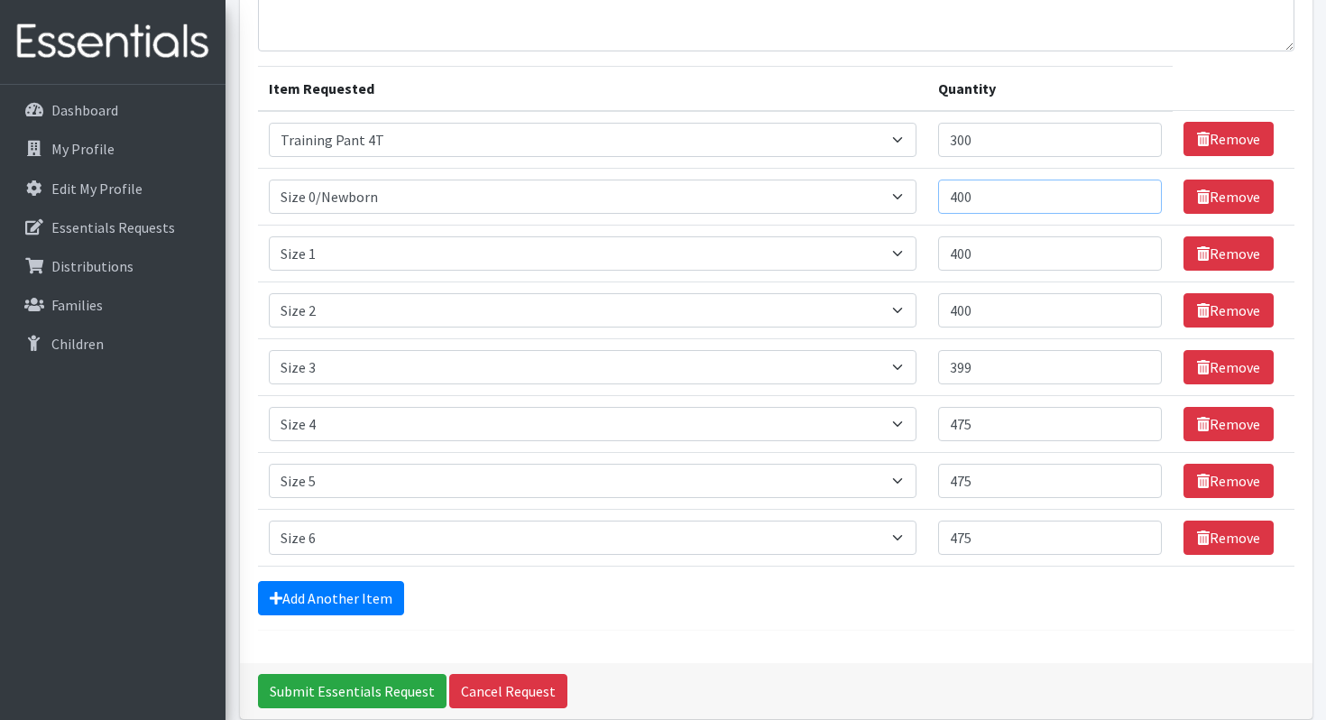
scroll to position [165, 0]
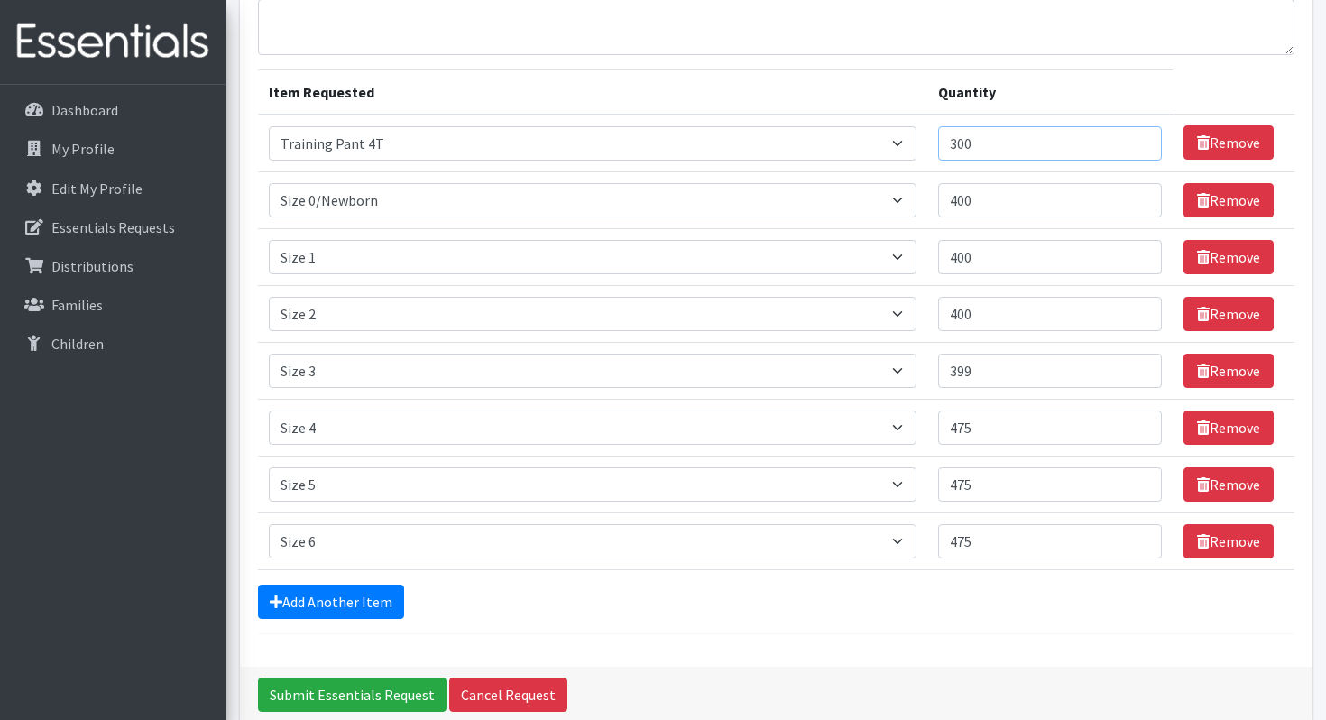
click at [1025, 154] on input "300" at bounding box center [1050, 143] width 224 height 34
click at [1024, 188] on input "400" at bounding box center [1050, 200] width 224 height 34
click at [1024, 245] on input "400" at bounding box center [1050, 257] width 224 height 34
click at [1024, 300] on input "400" at bounding box center [1050, 314] width 224 height 34
click at [1020, 363] on input "399" at bounding box center [1050, 371] width 224 height 34
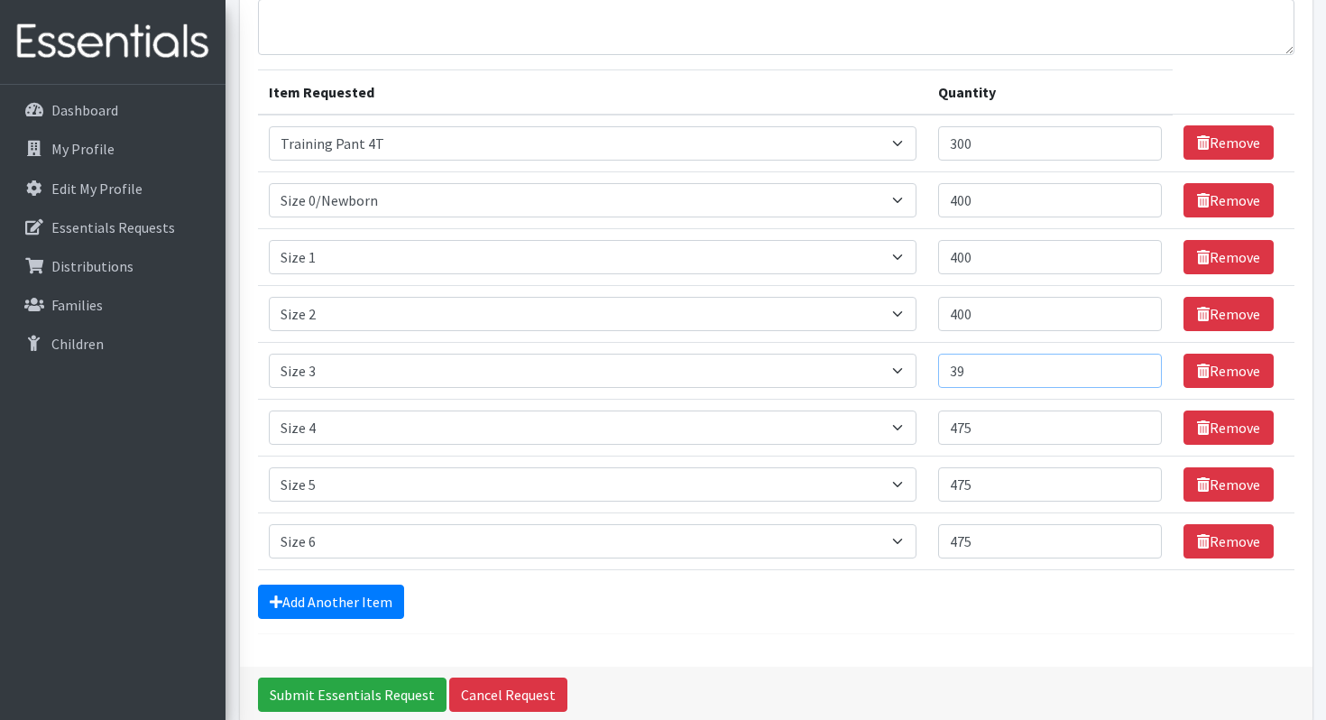
type input "3"
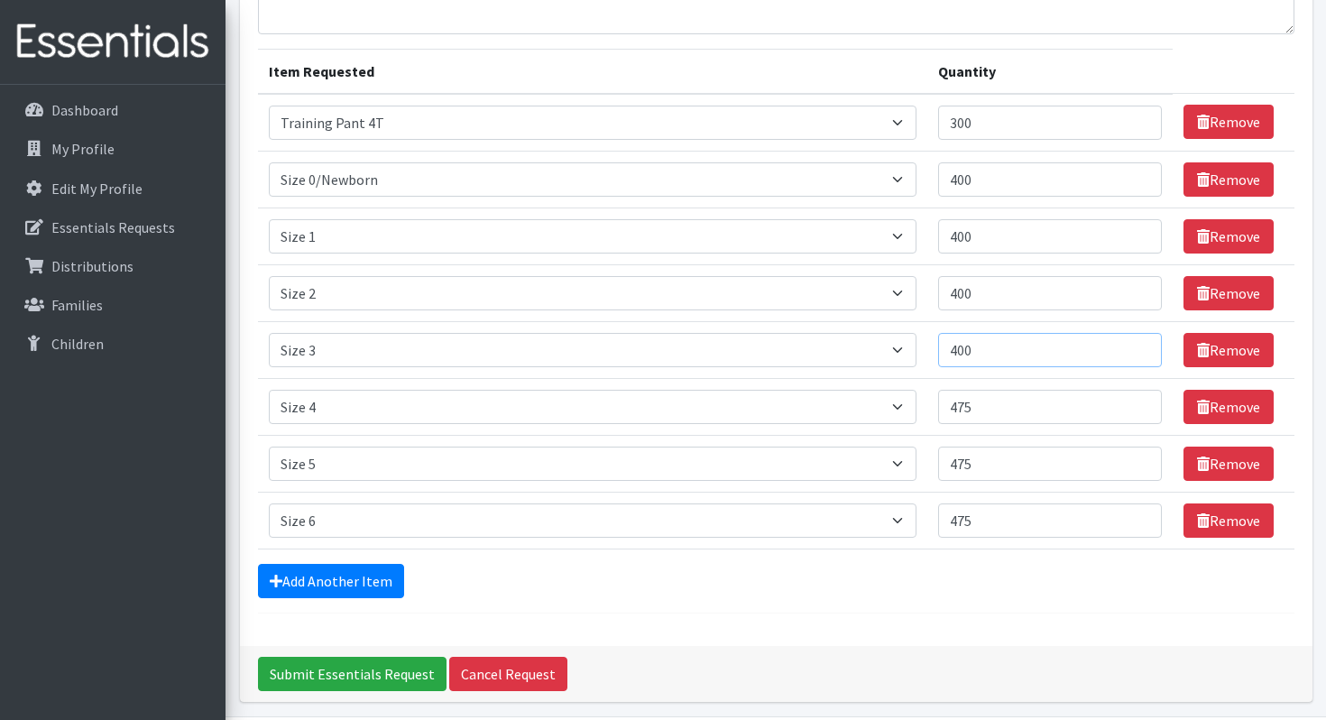
scroll to position [249, 0]
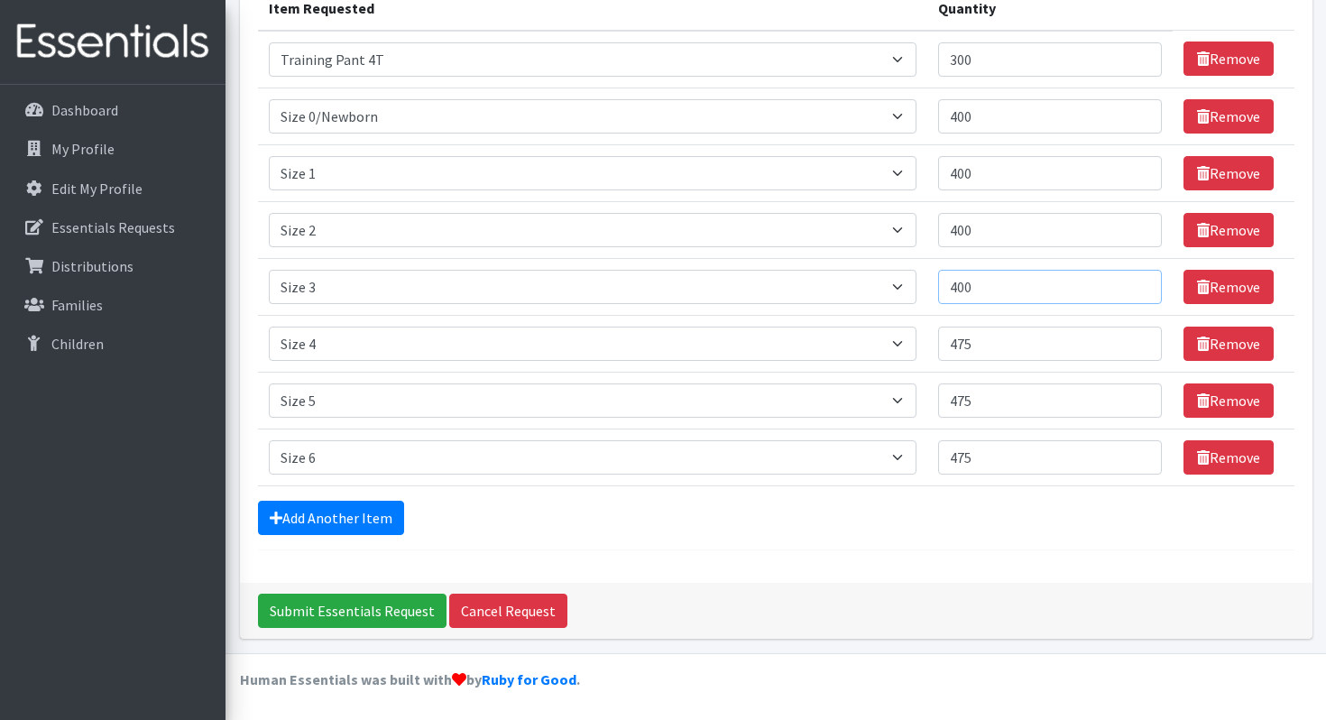
type input "400"
click at [1022, 340] on input "475" at bounding box center [1050, 344] width 224 height 34
type input "475"
